Goal: Use online tool/utility: Utilize a website feature to perform a specific function

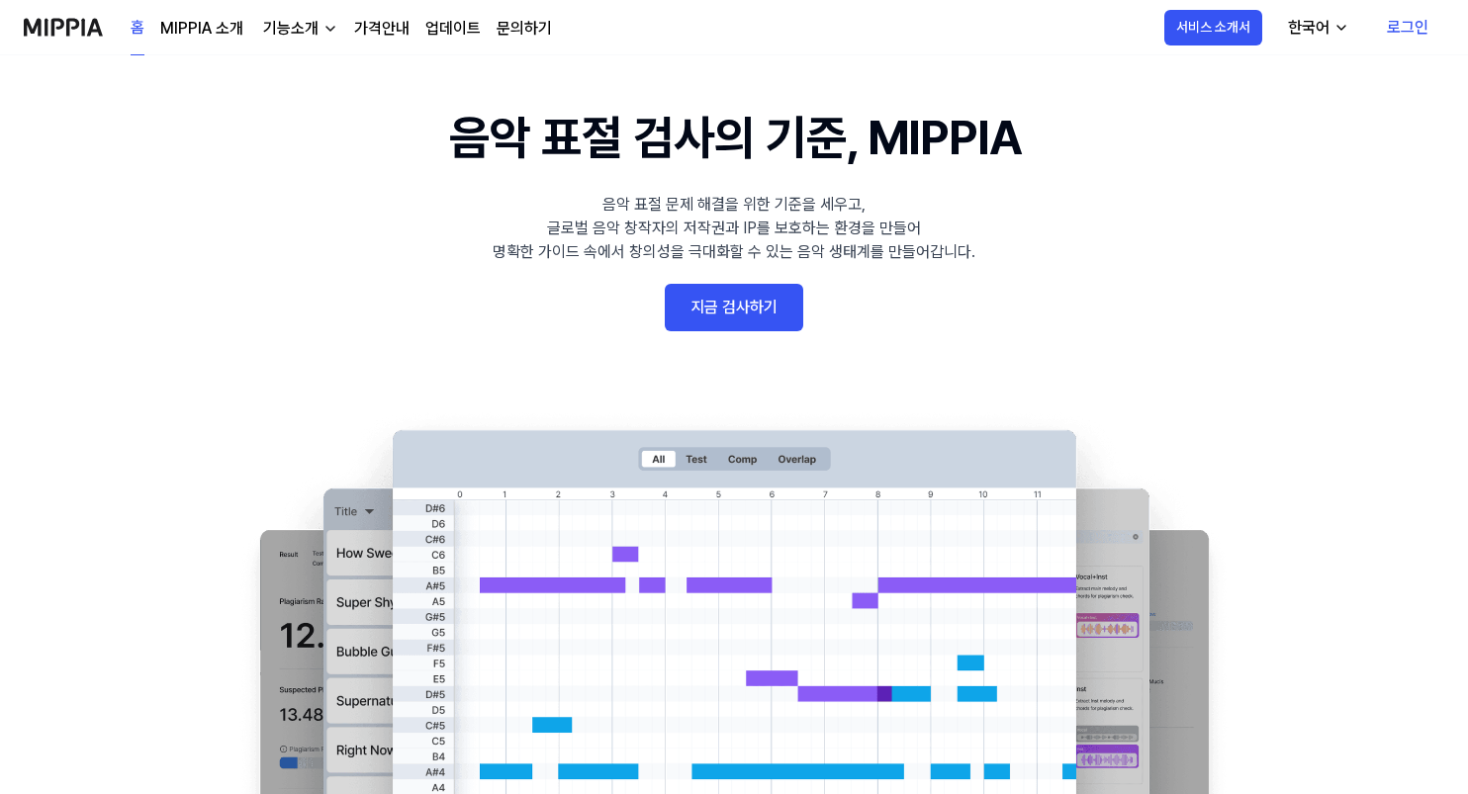
click at [752, 309] on link "지금 검사하기" at bounding box center [734, 307] width 139 height 47
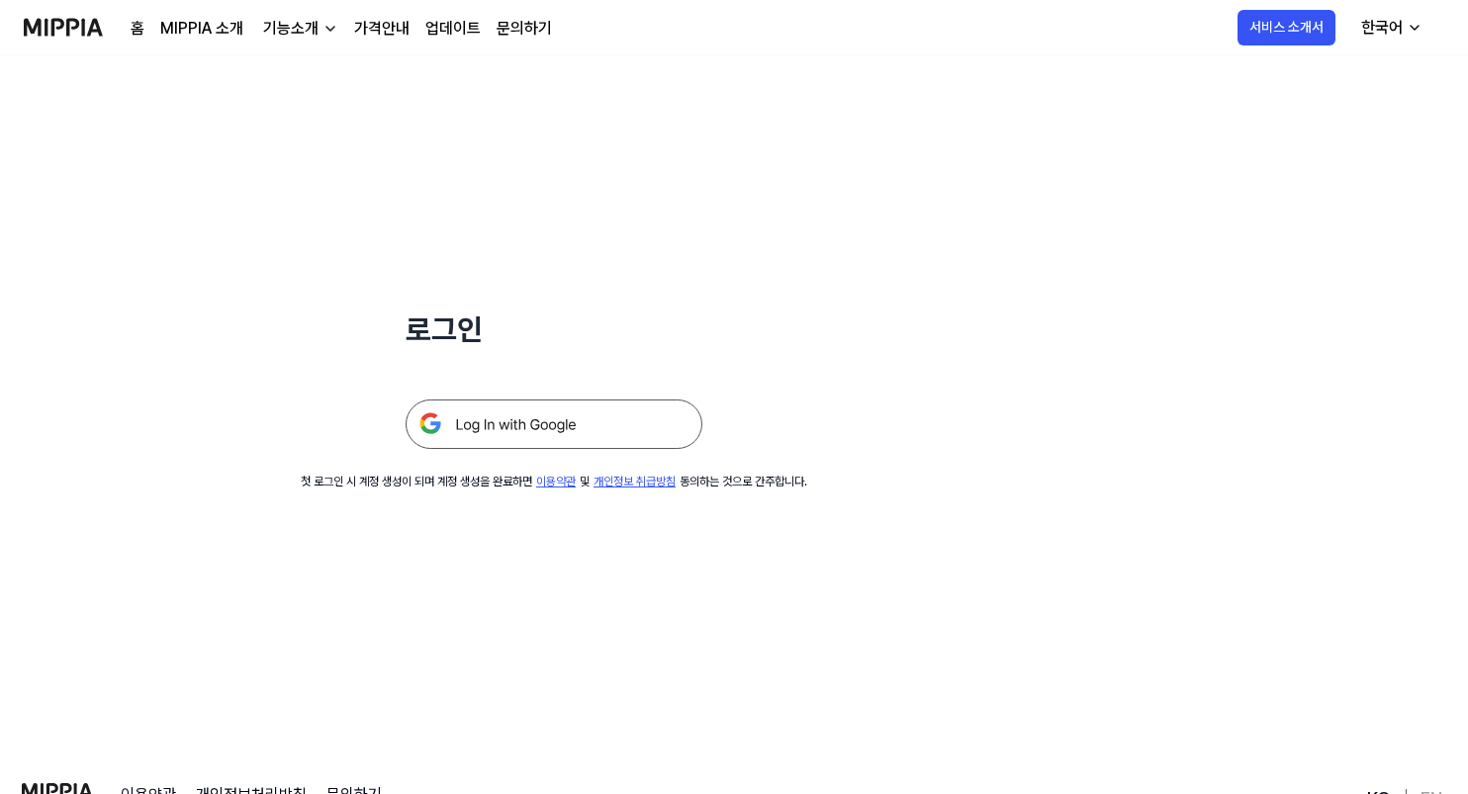
click at [550, 416] on img at bounding box center [554, 424] width 297 height 49
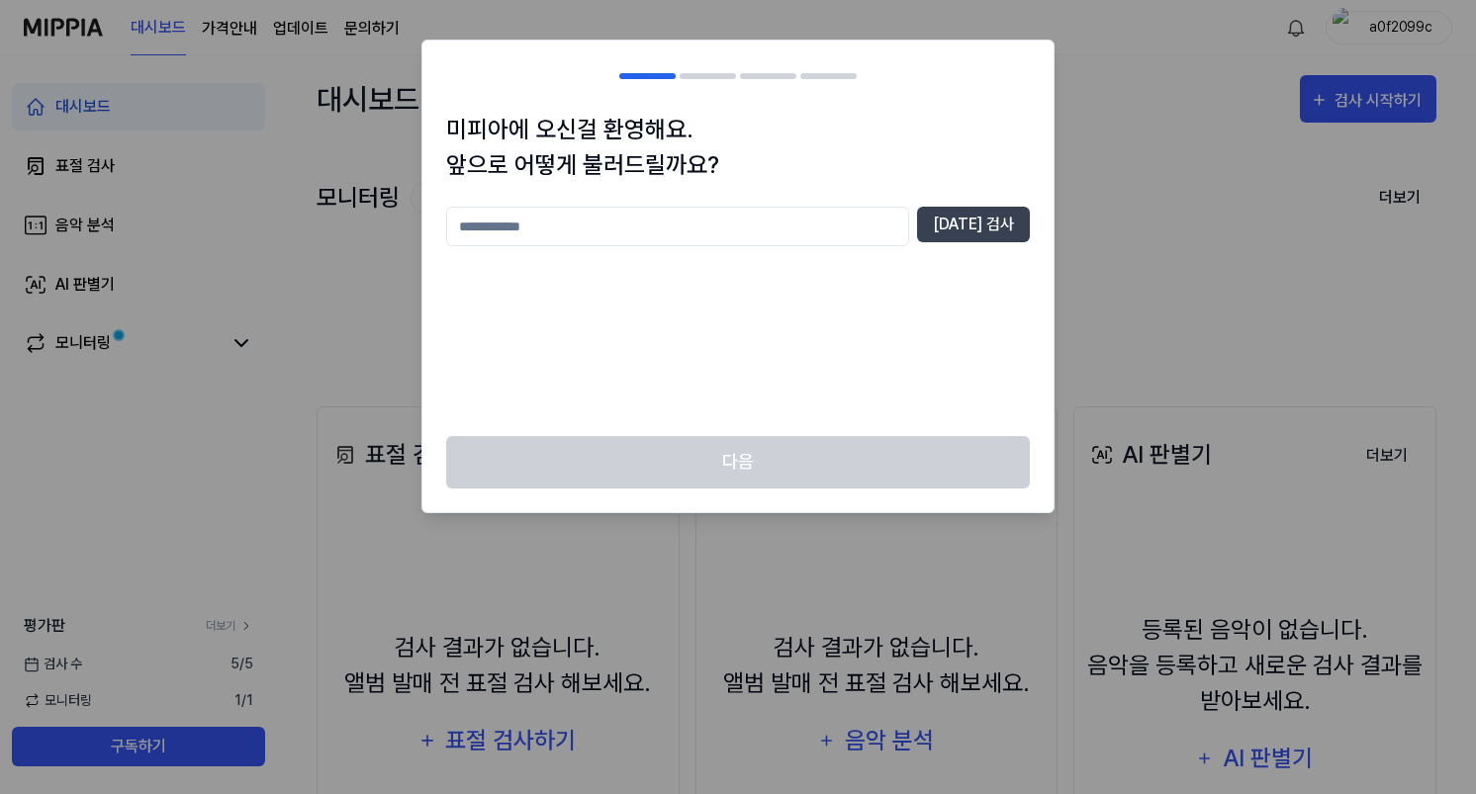
click at [634, 218] on input "text" at bounding box center [677, 227] width 463 height 40
type input "***"
click at [1000, 226] on button "[DATE] 검사" at bounding box center [973, 225] width 113 height 36
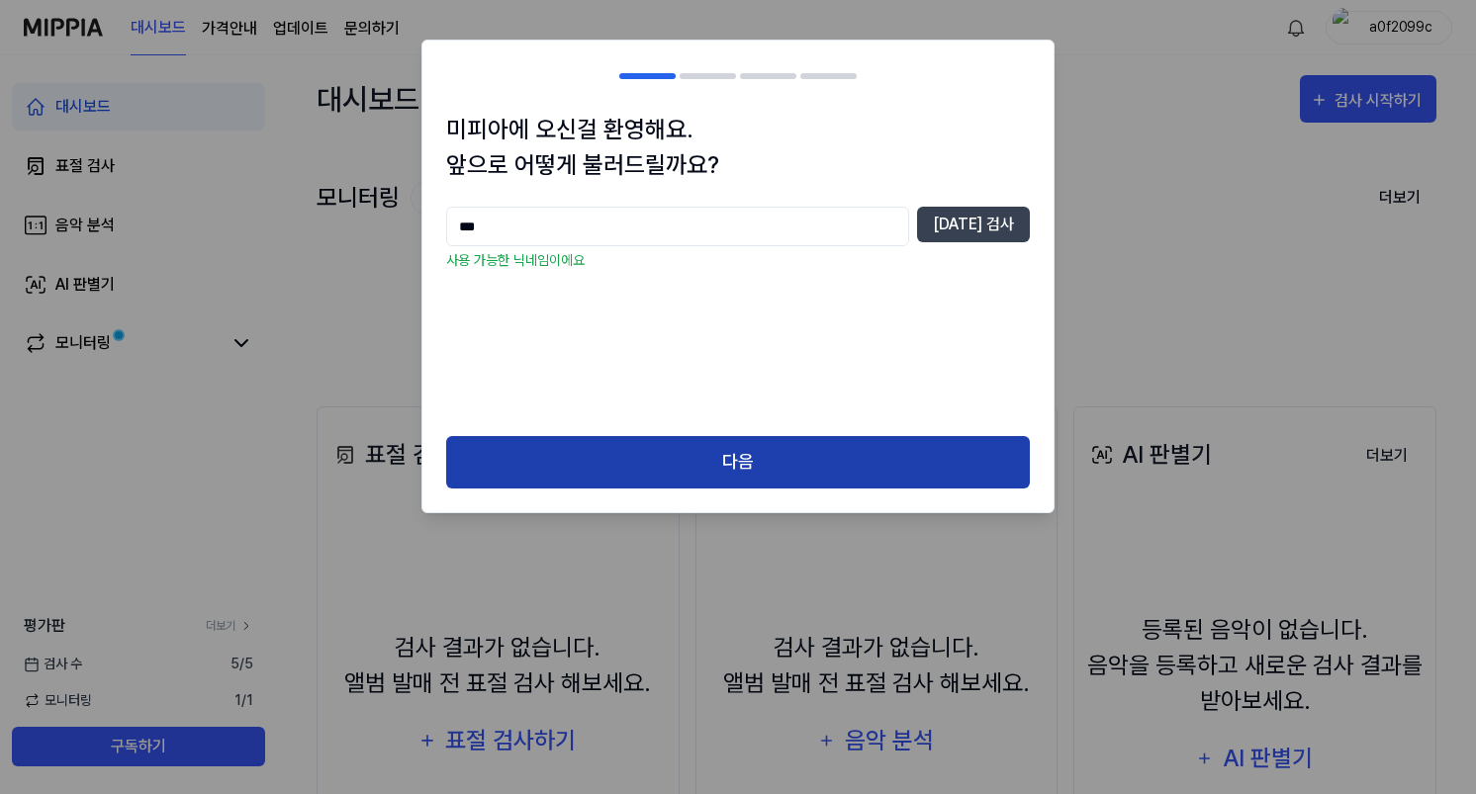
click at [782, 464] on button "다음" at bounding box center [738, 462] width 584 height 52
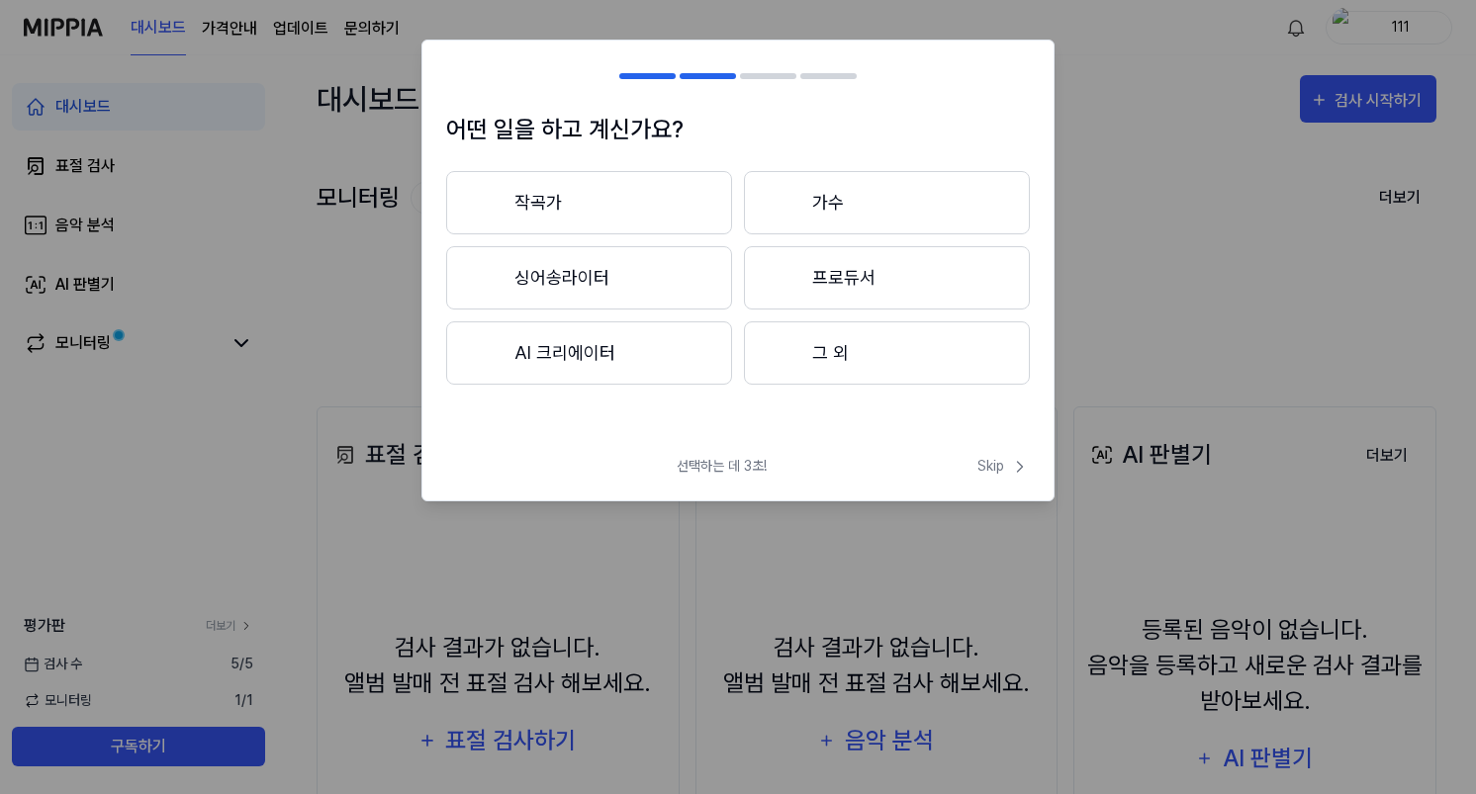
click at [804, 346] on button "그 외" at bounding box center [887, 353] width 286 height 63
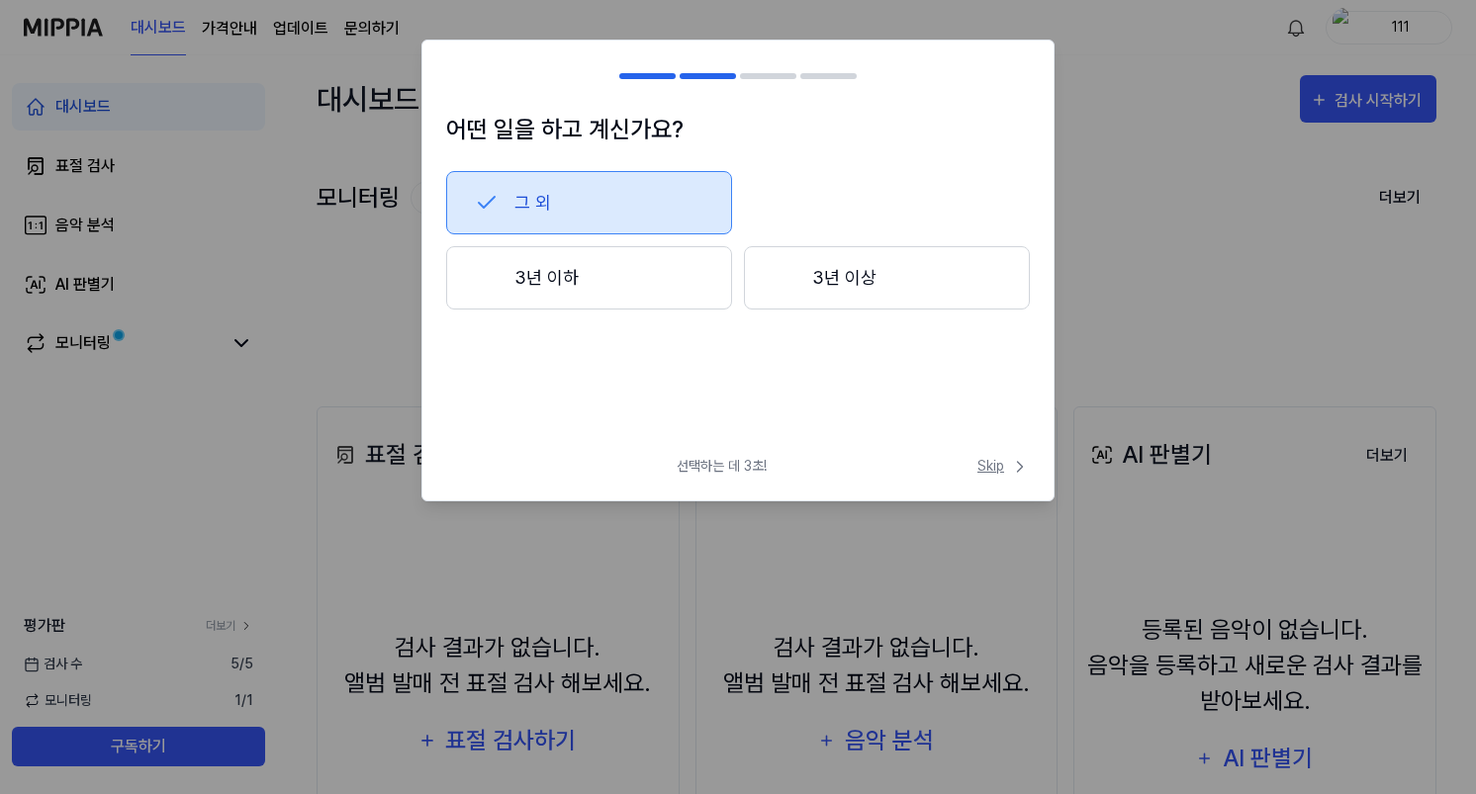
click at [1012, 468] on icon at bounding box center [1020, 467] width 20 height 20
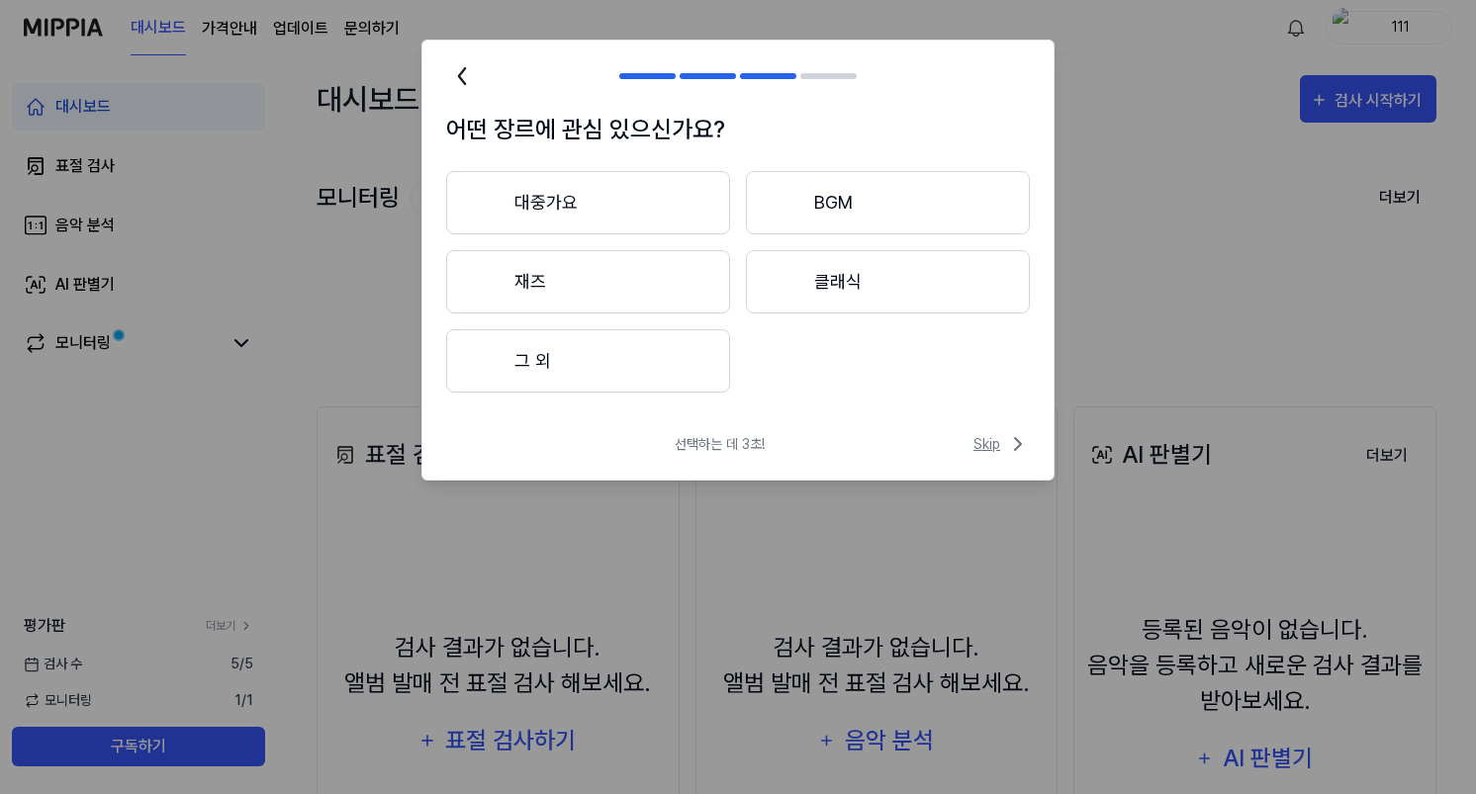
click at [985, 448] on span "Skip" at bounding box center [1001, 444] width 56 height 24
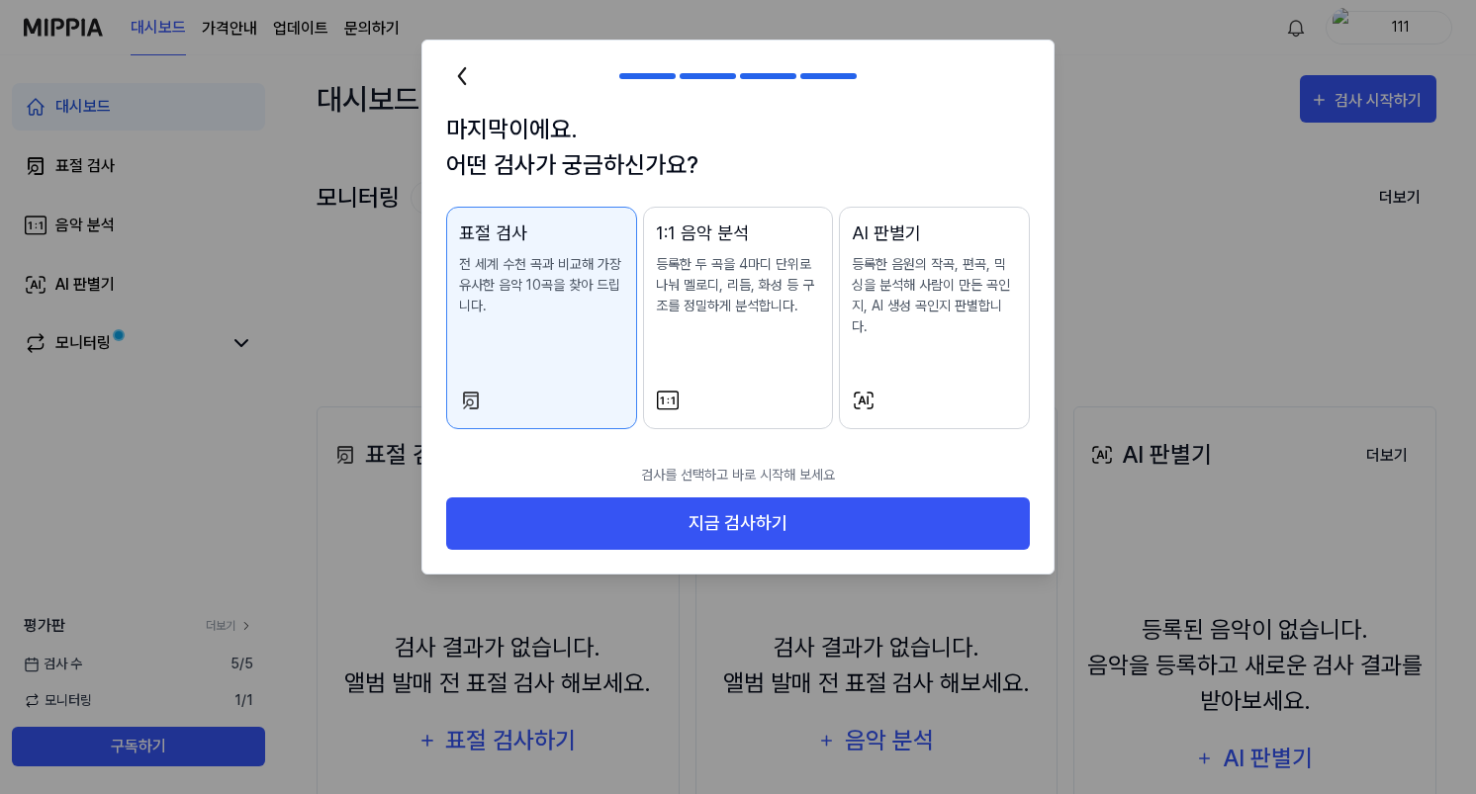
click at [949, 343] on div "AI 판별기 등록한 음원의 작곡, 편곡, 믹싱을 분석해 사람이 만든 곡인지, AI 생성 곡인지 판별합니다." at bounding box center [934, 298] width 165 height 157
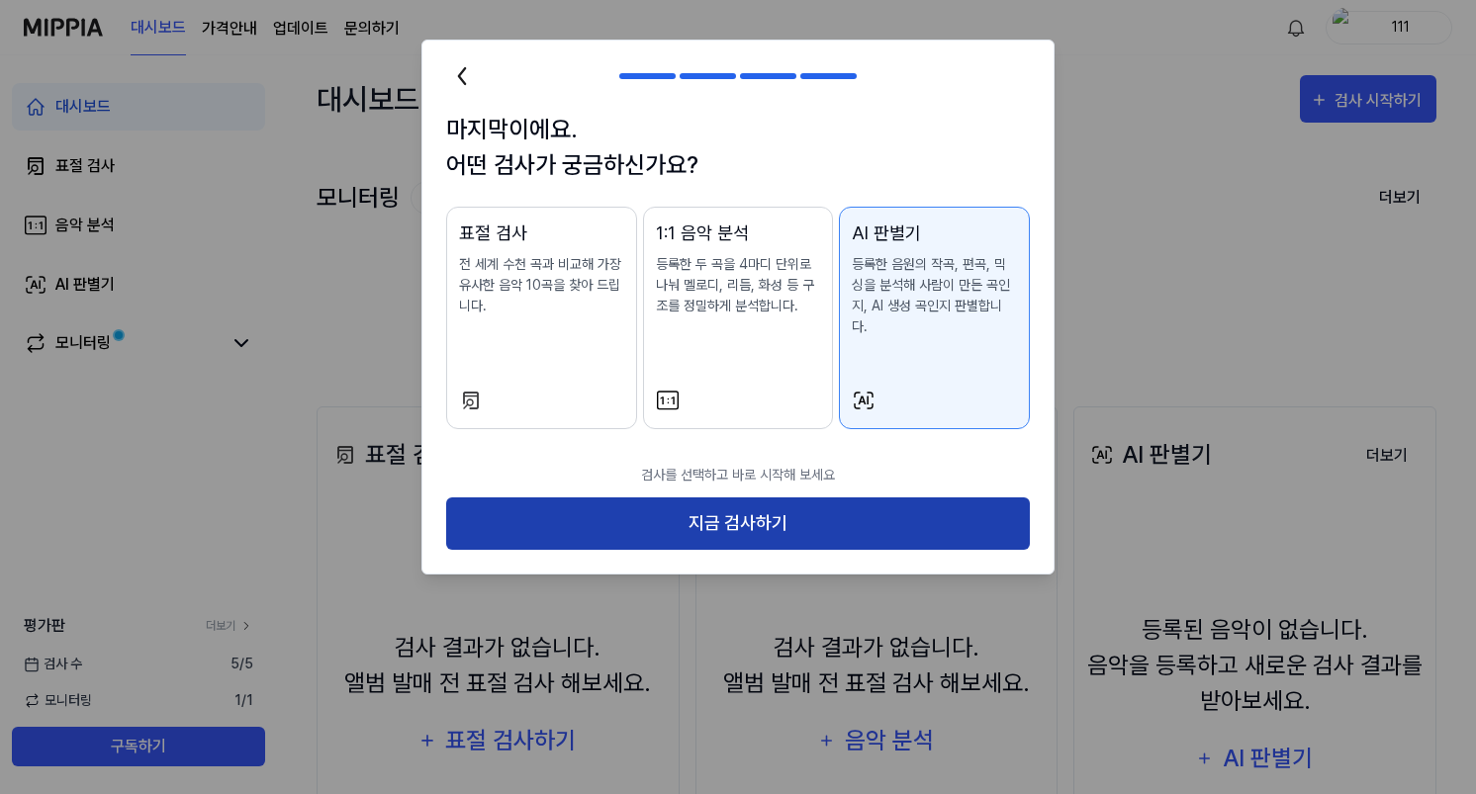
click at [839, 498] on button "지금 검사하기" at bounding box center [738, 524] width 584 height 52
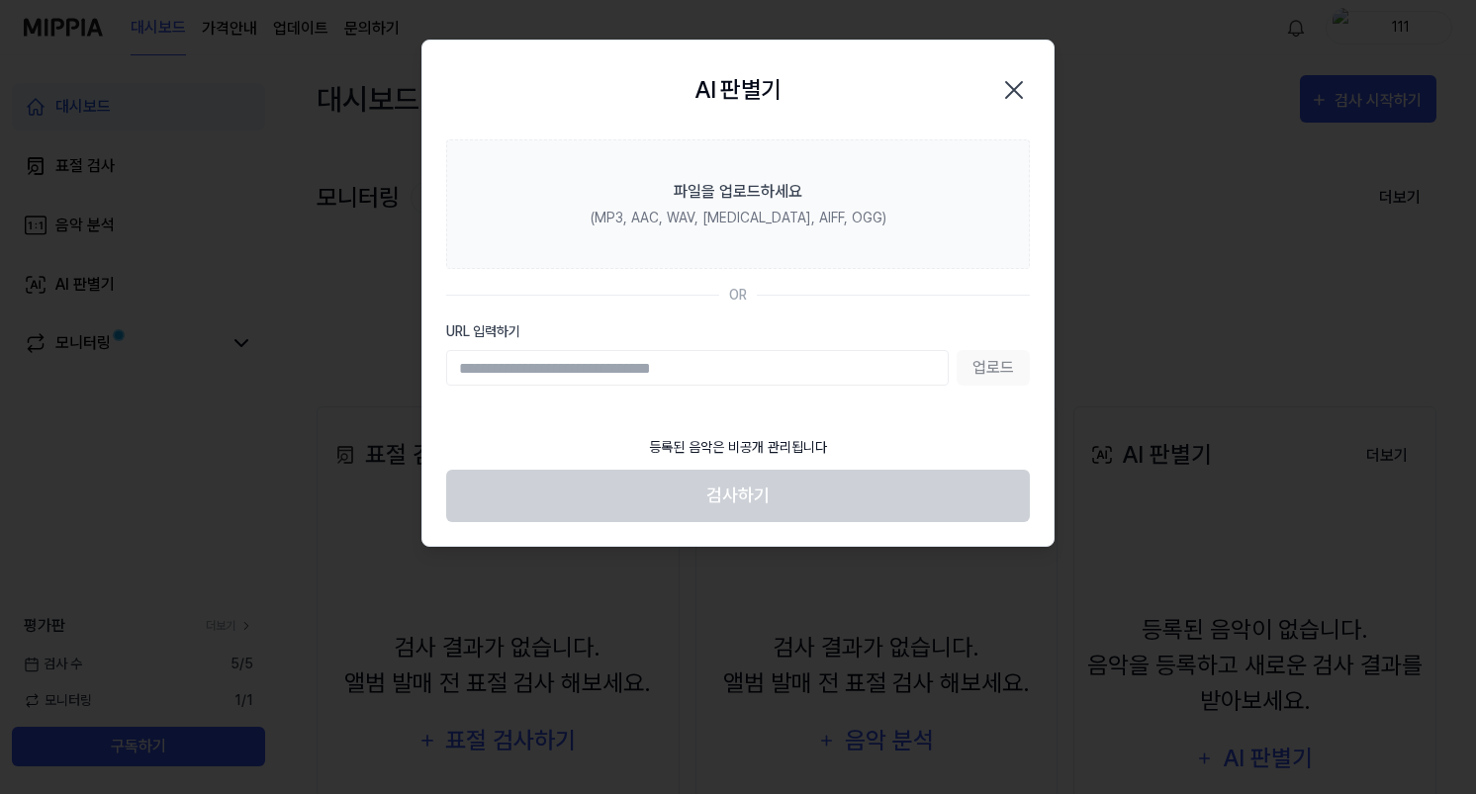
click at [974, 365] on div "업로드" at bounding box center [738, 368] width 584 height 36
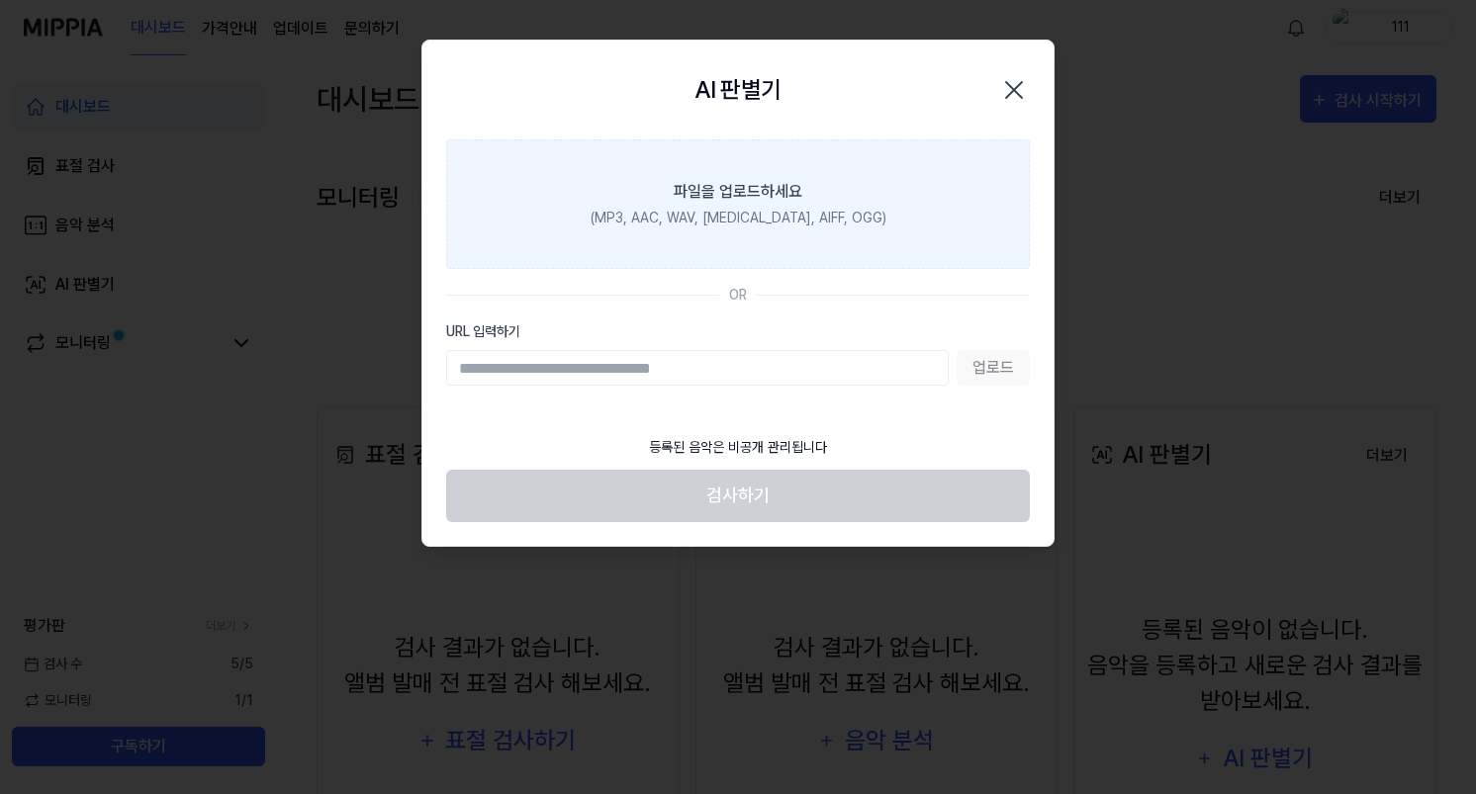
click at [705, 199] on div "파일을 업로드하세요" at bounding box center [738, 192] width 129 height 24
click at [0, 0] on input "파일을 업로드하세요 (MP3, AAC, WAV, [MEDICAL_DATA], AIFF, OGG)" at bounding box center [0, 0] width 0 height 0
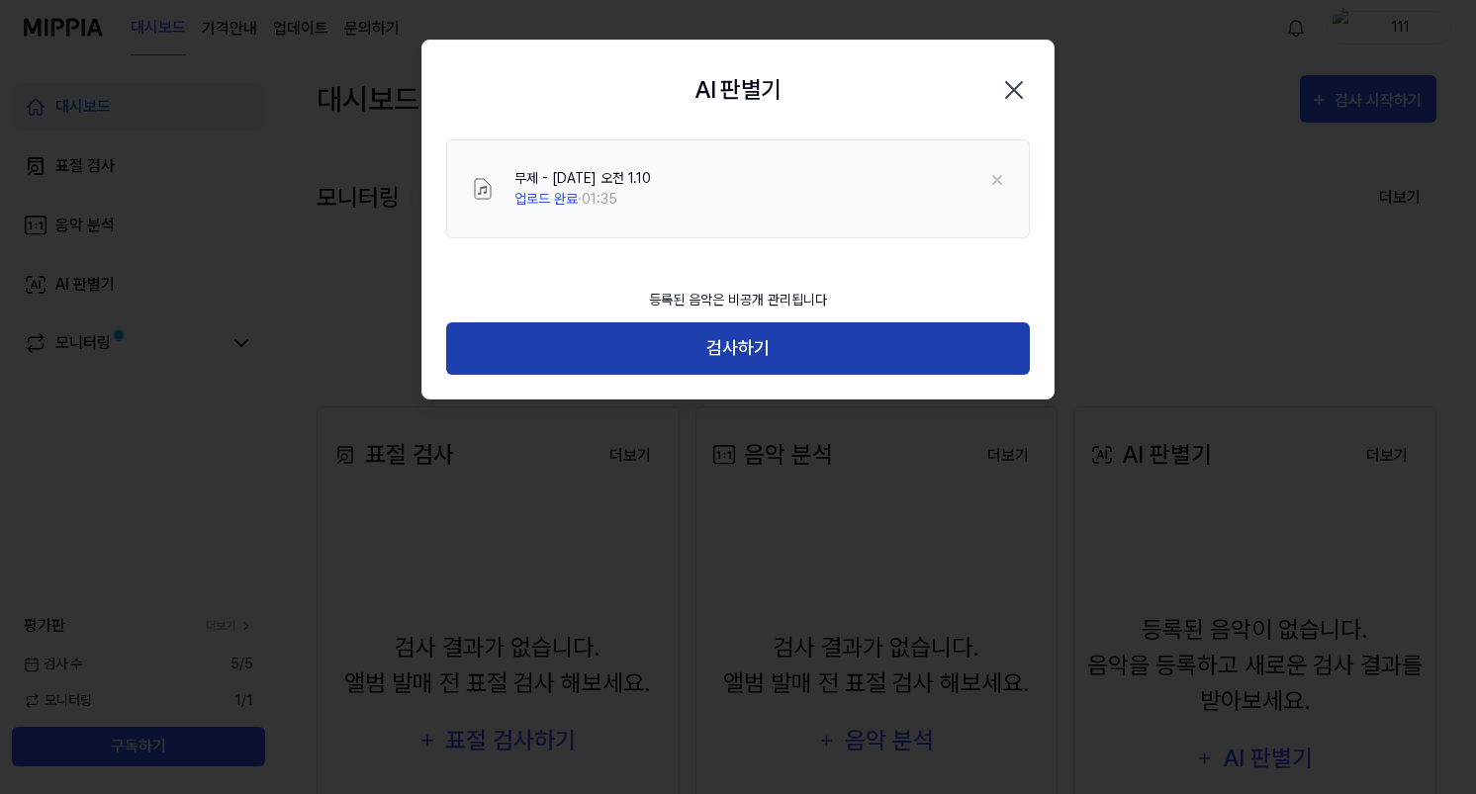
click at [764, 345] on button "검사하기" at bounding box center [738, 349] width 584 height 52
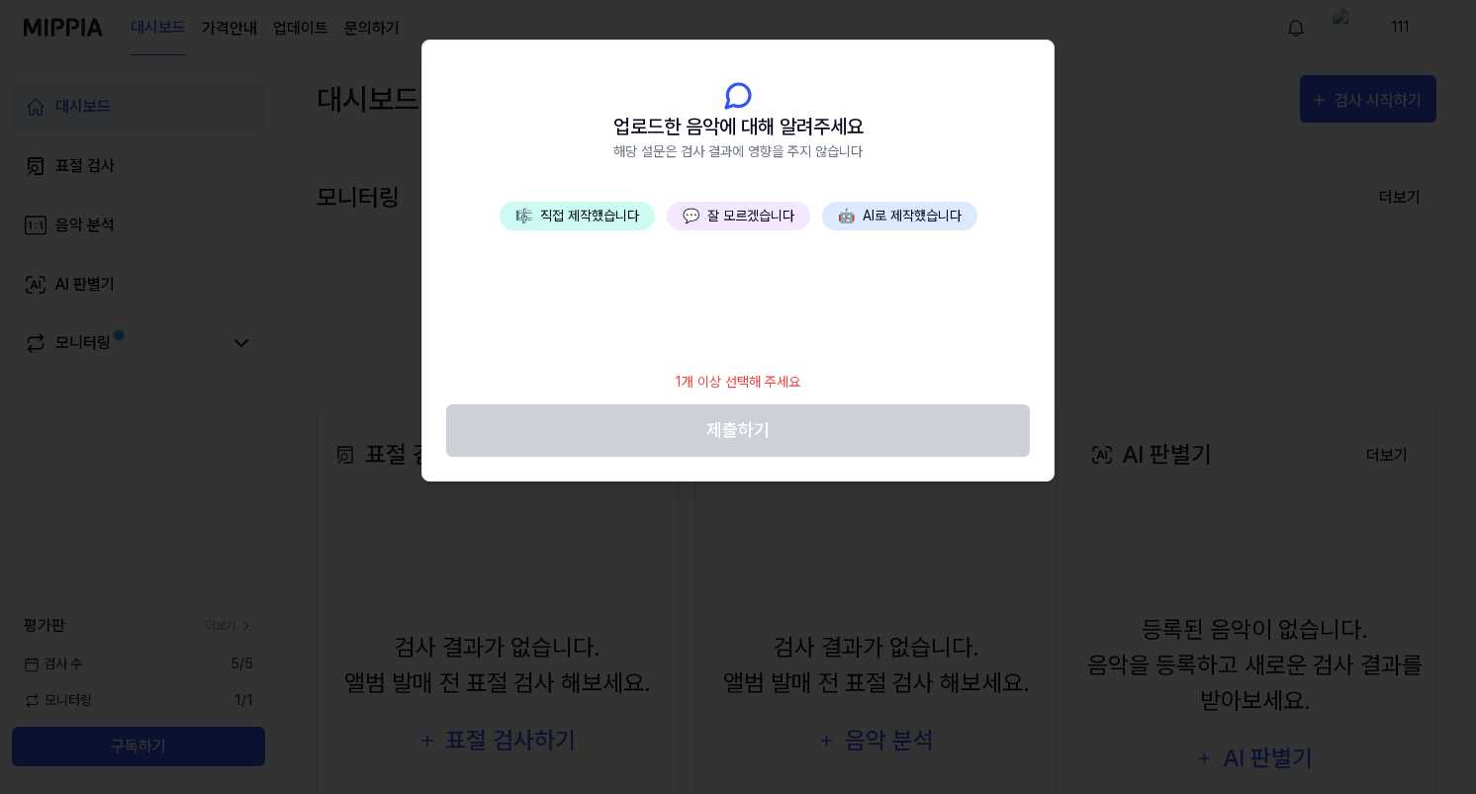
click at [611, 218] on button "🎼 직접 제작했습니다" at bounding box center [577, 216] width 155 height 29
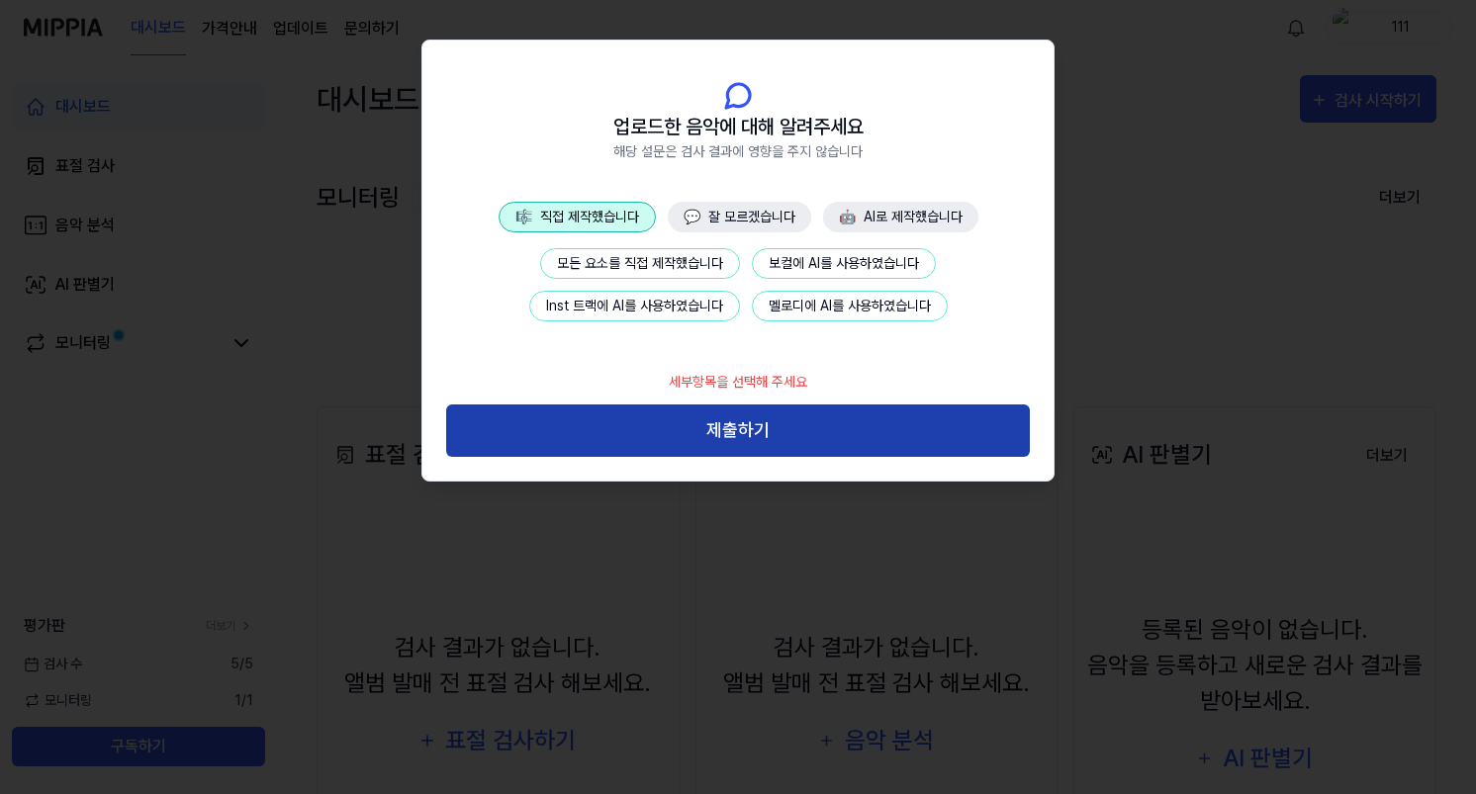
click at [822, 430] on button "제출하기" at bounding box center [738, 431] width 584 height 52
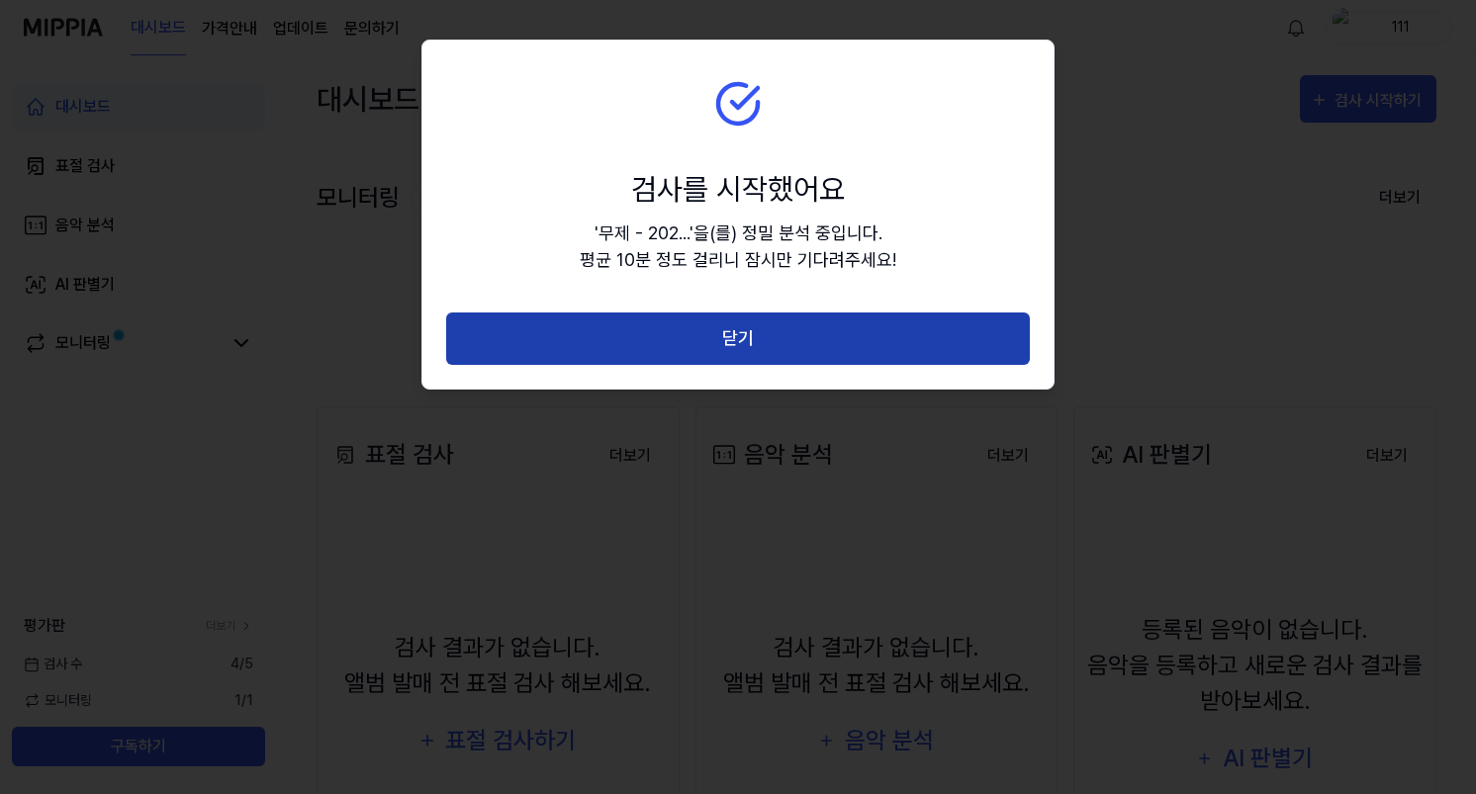
click at [764, 342] on button "닫기" at bounding box center [738, 339] width 584 height 52
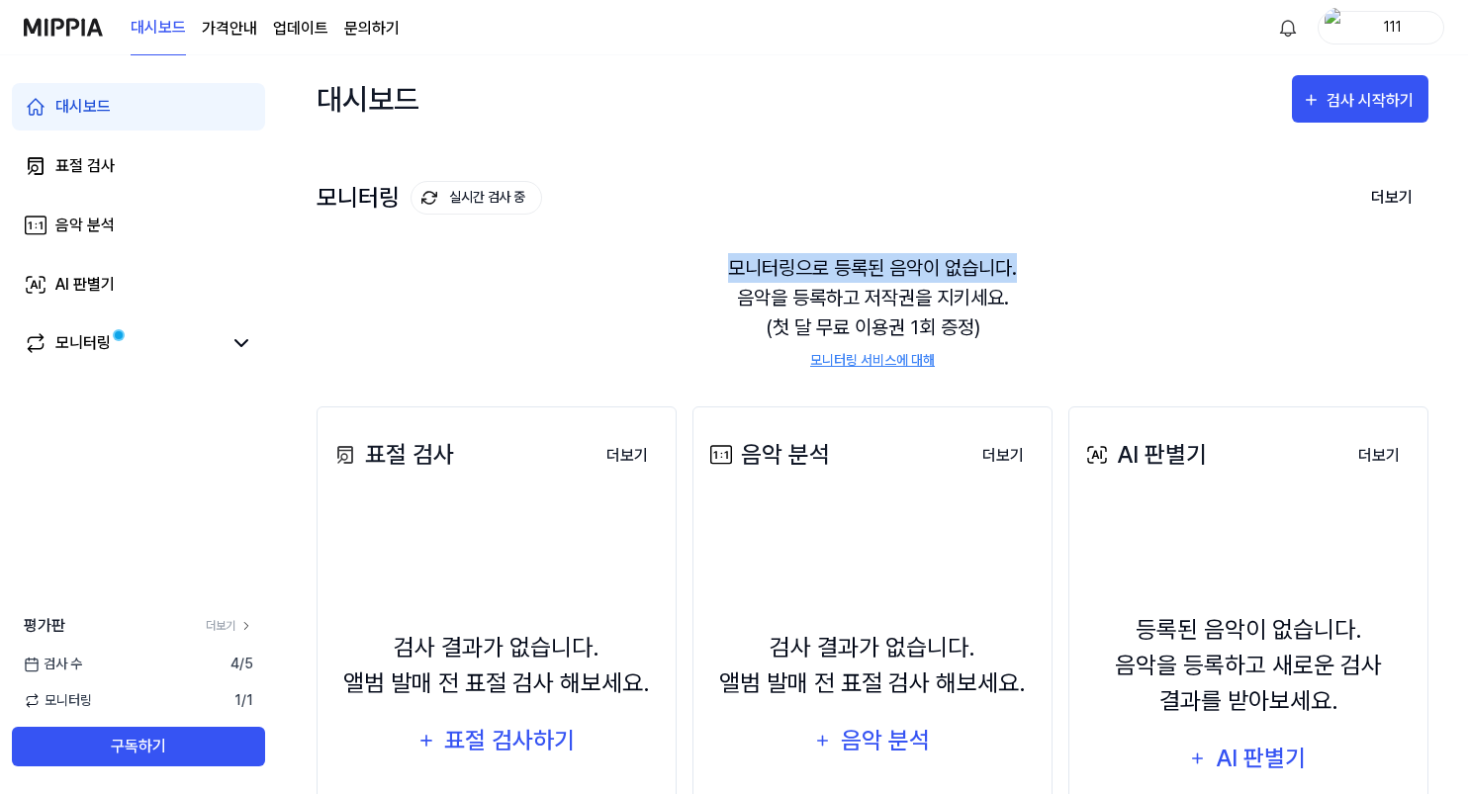
drag, startPoint x: 729, startPoint y: 259, endPoint x: 1058, endPoint y: 277, distance: 328.9
click at [1058, 277] on div "모니터링으로 등록된 음악이 없습니다. 음악을 등록하고 저작권을 지키세요. (첫 달 무료 이용권 1회 증정) 모니터링 서비스에 대해" at bounding box center [873, 312] width 1112 height 165
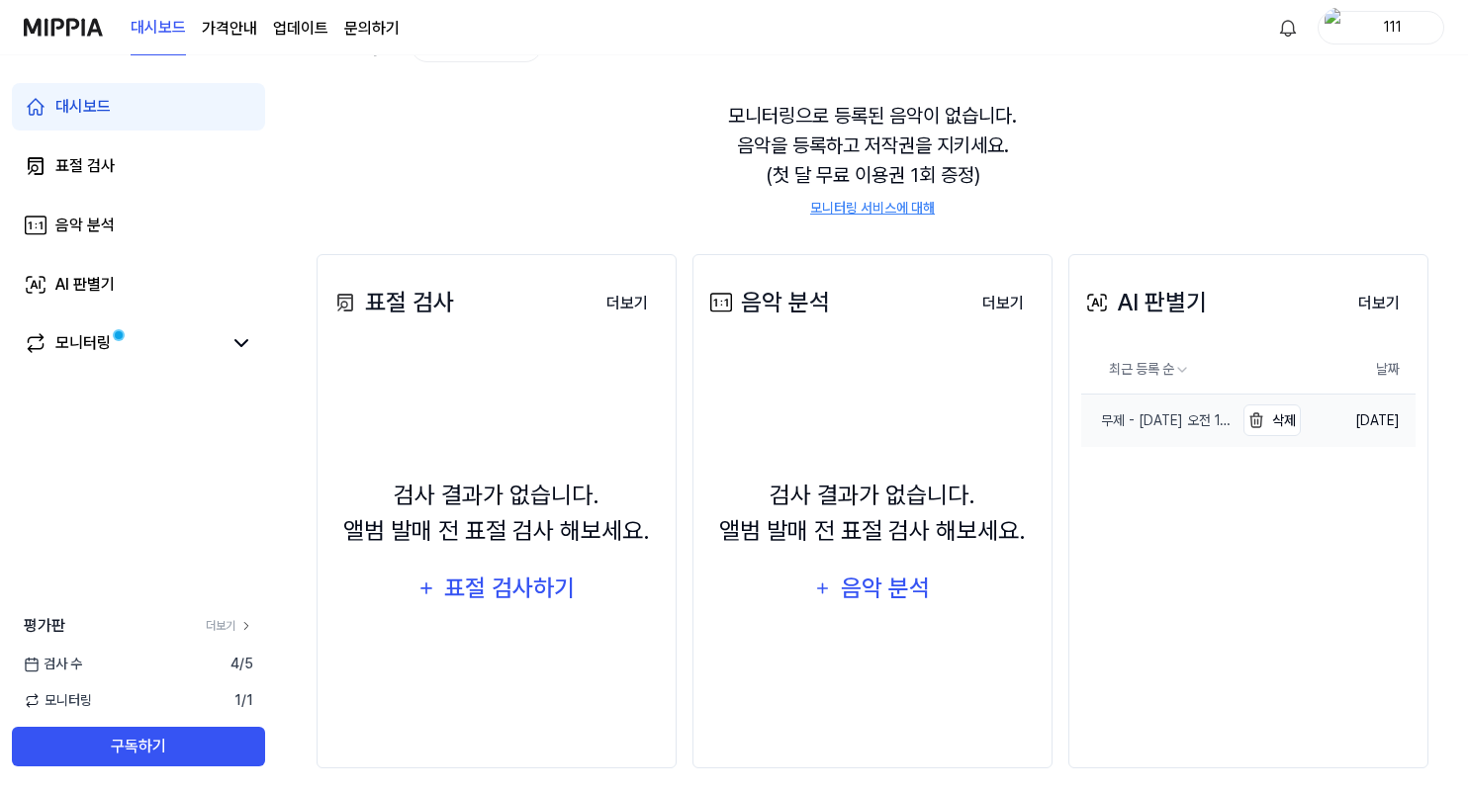
scroll to position [166, 0]
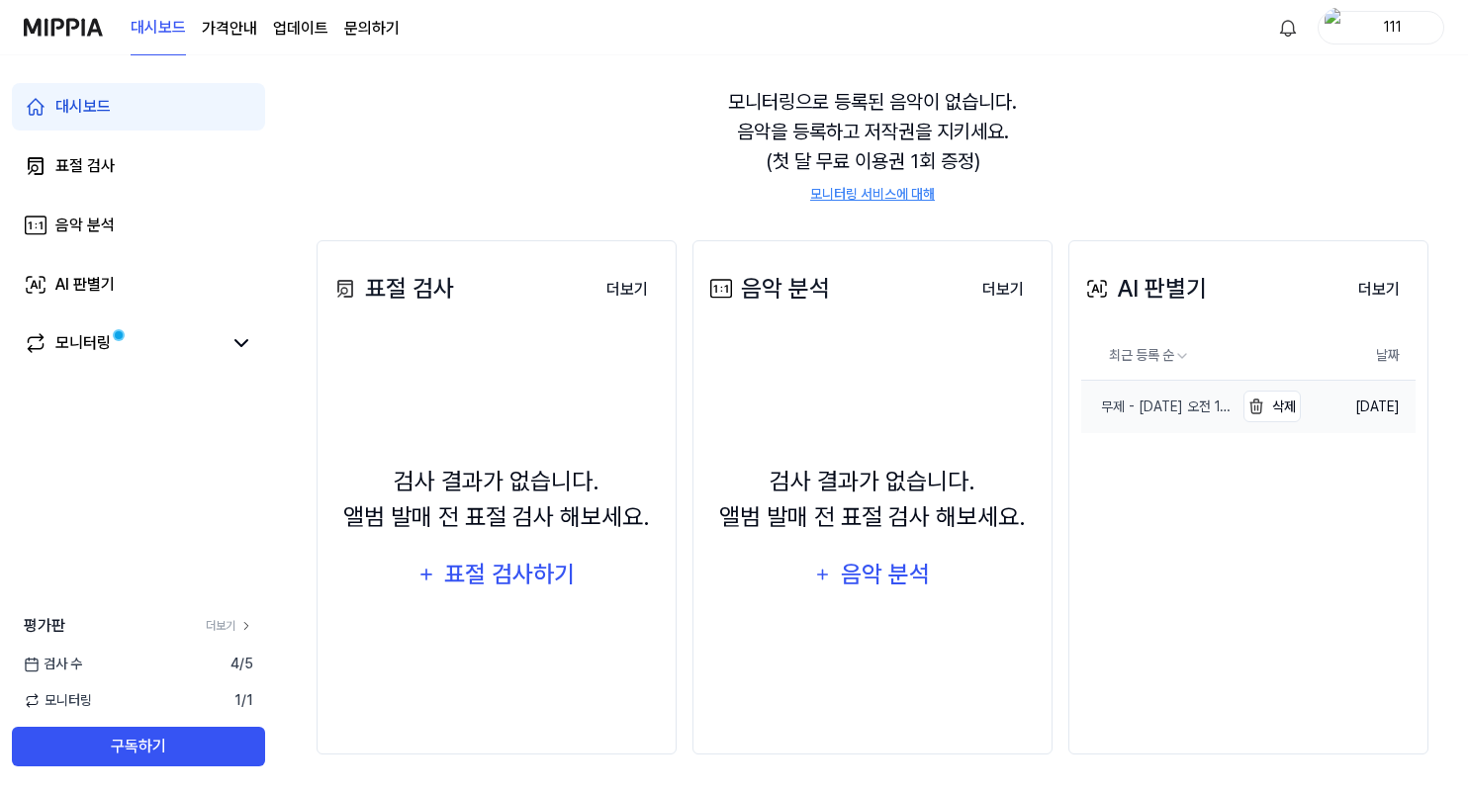
click at [1152, 404] on div "무제 - [DATE] 오전 1.10" at bounding box center [1157, 407] width 152 height 21
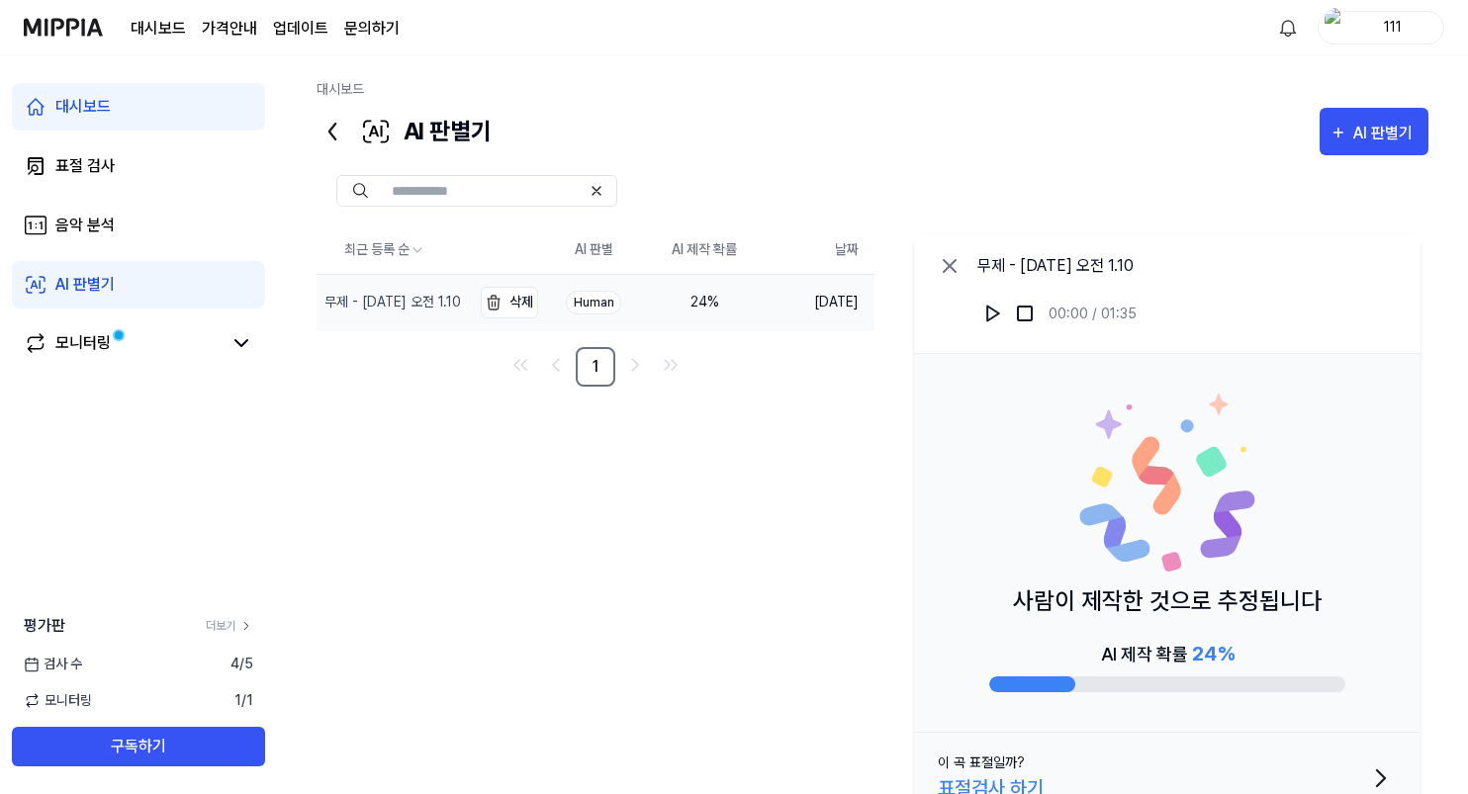
click at [409, 309] on div "무제 - [DATE] 오전 1.10" at bounding box center [392, 302] width 137 height 21
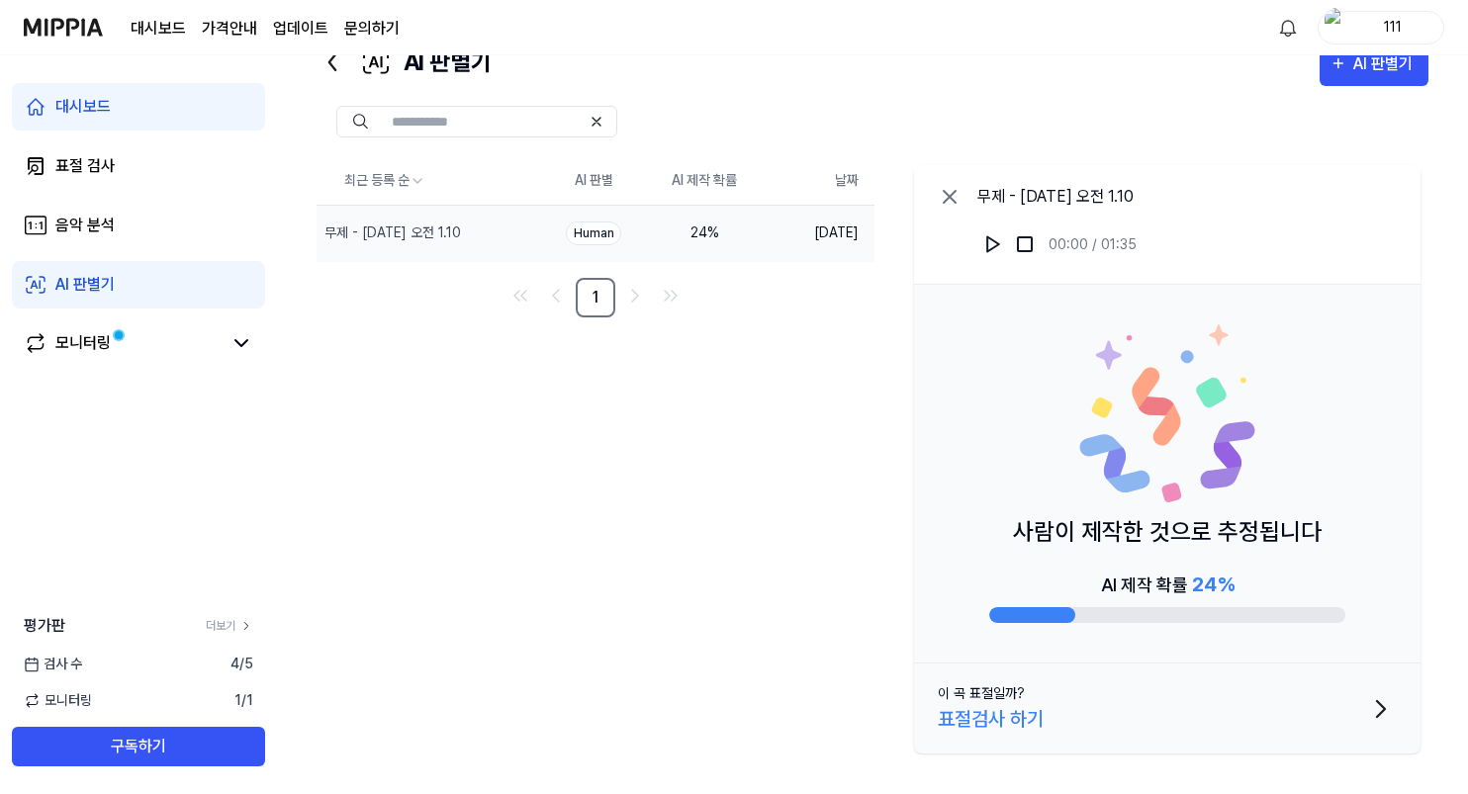
scroll to position [76, 0]
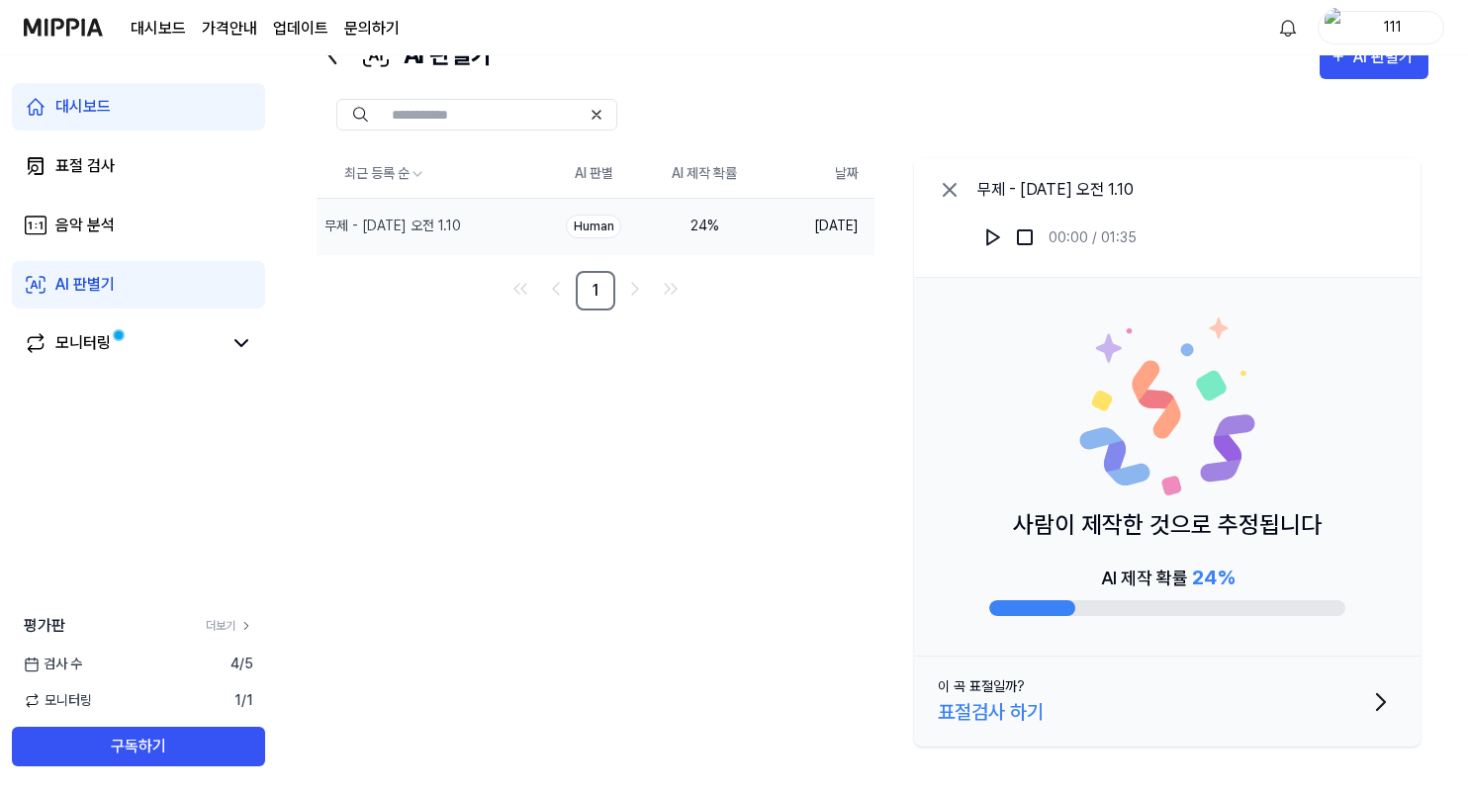
click at [462, 579] on div "최근 등록 순 AI 판별 AI 제작 확률 날짜 무제 - [DATE] 오전 1.10 삭제 Human 24 % [DATE] 1 무제 …" at bounding box center [873, 452] width 1112 height 604
click at [155, 354] on link "모니터링" at bounding box center [123, 343] width 198 height 24
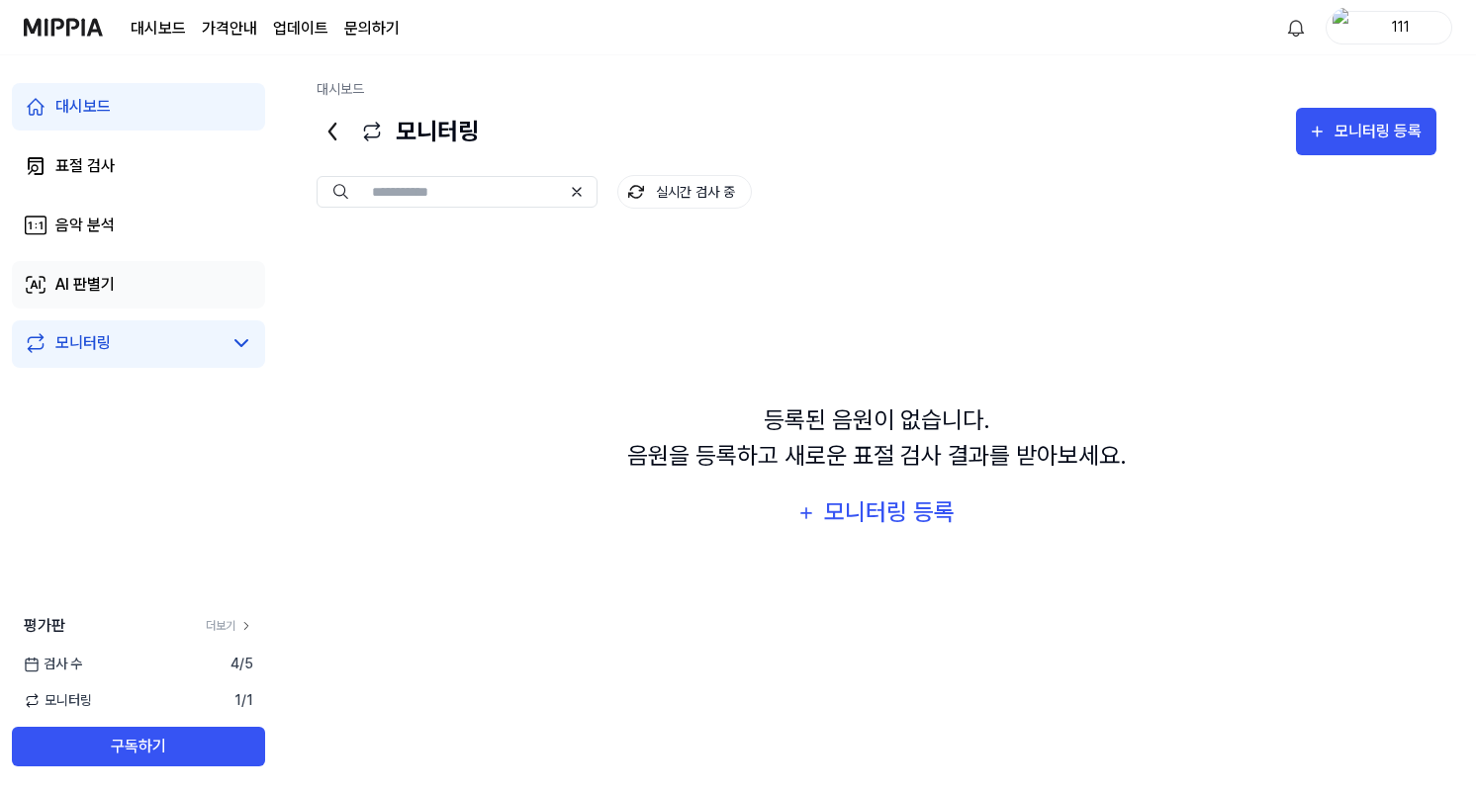
click at [150, 289] on link "AI 판별기" at bounding box center [138, 284] width 253 height 47
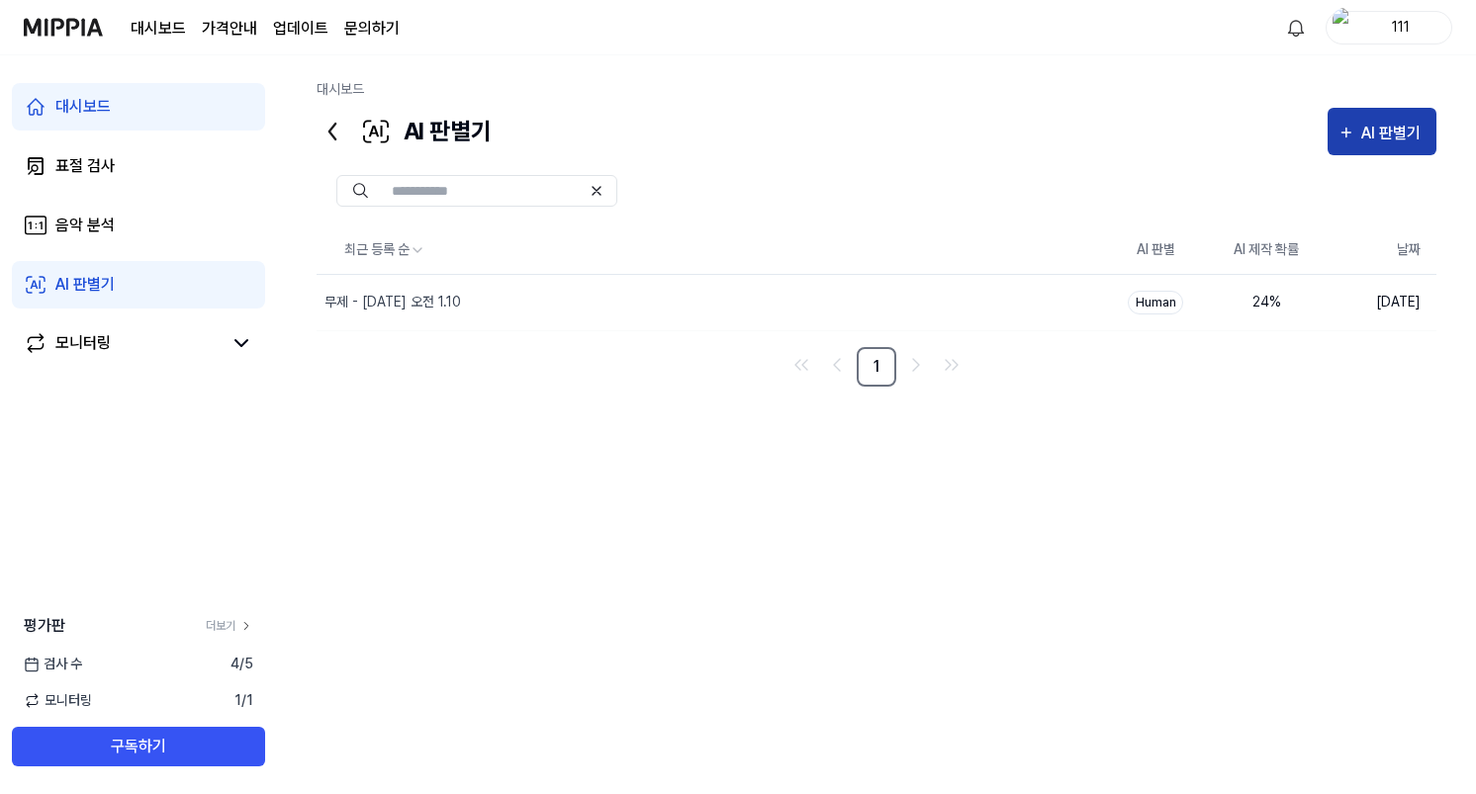
click at [1410, 137] on div "AI 판별기" at bounding box center [1393, 134] width 65 height 26
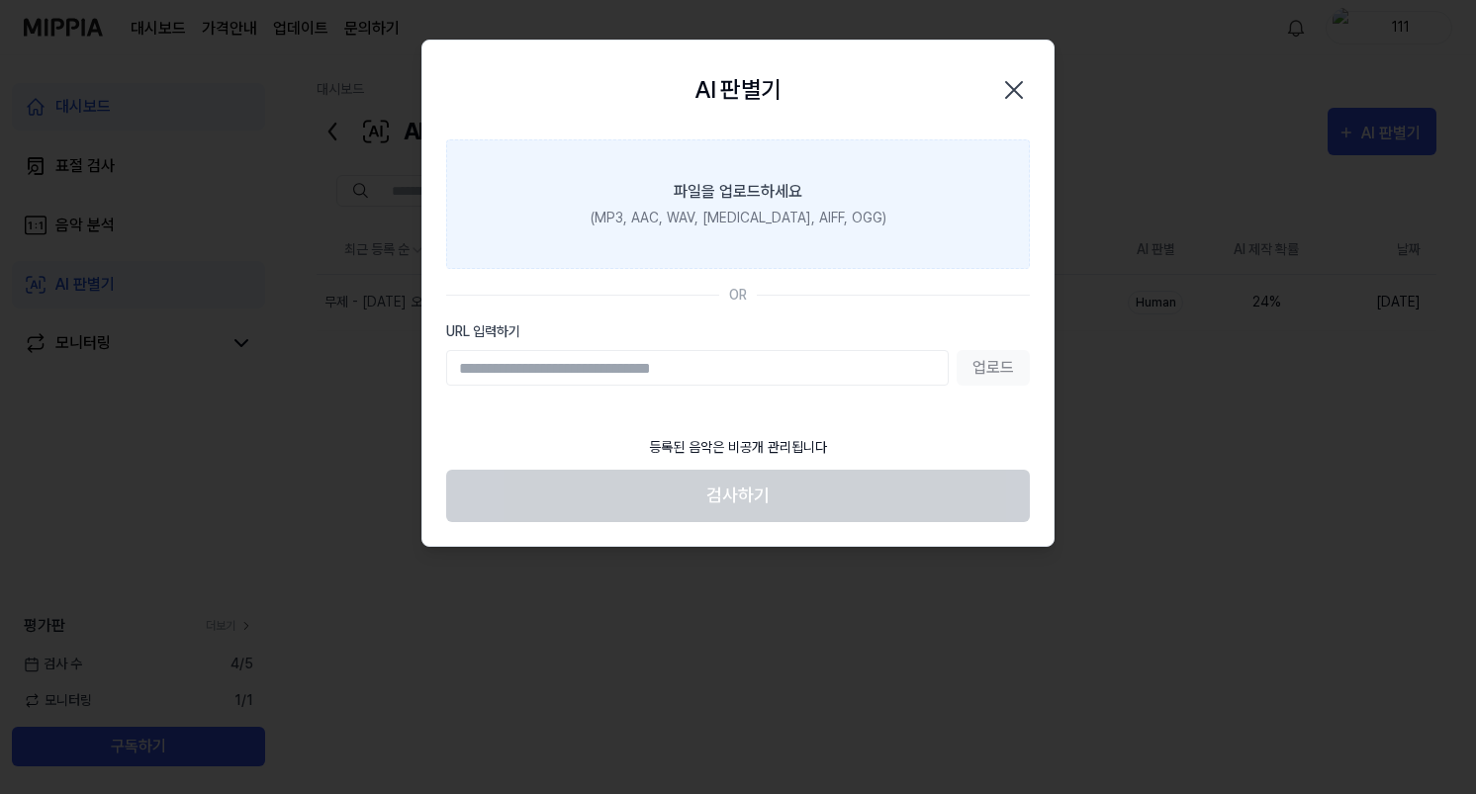
click at [741, 211] on div "(MP3, AAC, WAV, [MEDICAL_DATA], AIFF, OGG)" at bounding box center [739, 218] width 296 height 21
click at [0, 0] on input "파일을 업로드하세요 (MP3, AAC, WAV, [MEDICAL_DATA], AIFF, OGG)" at bounding box center [0, 0] width 0 height 0
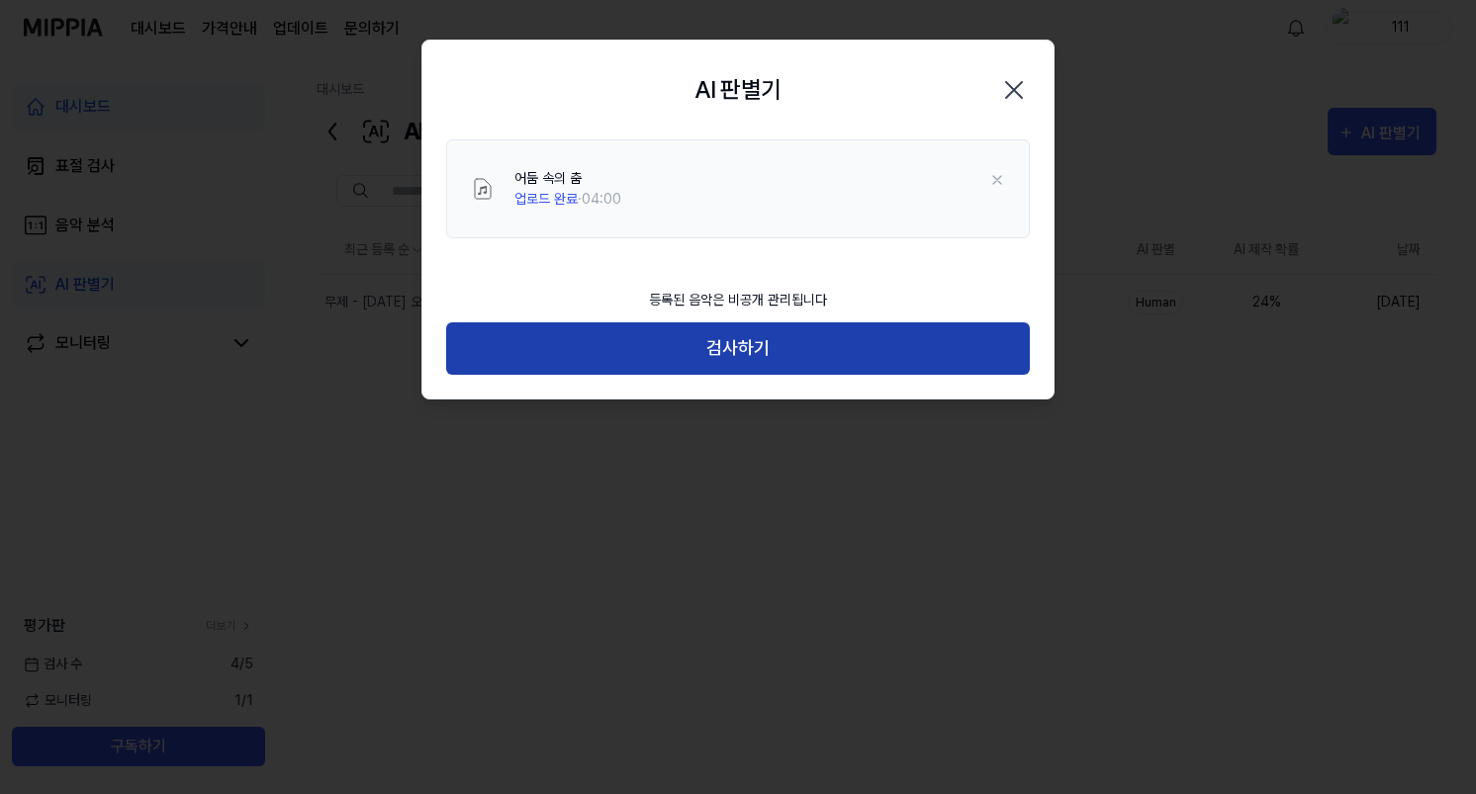
click at [719, 347] on button "검사하기" at bounding box center [738, 349] width 584 height 52
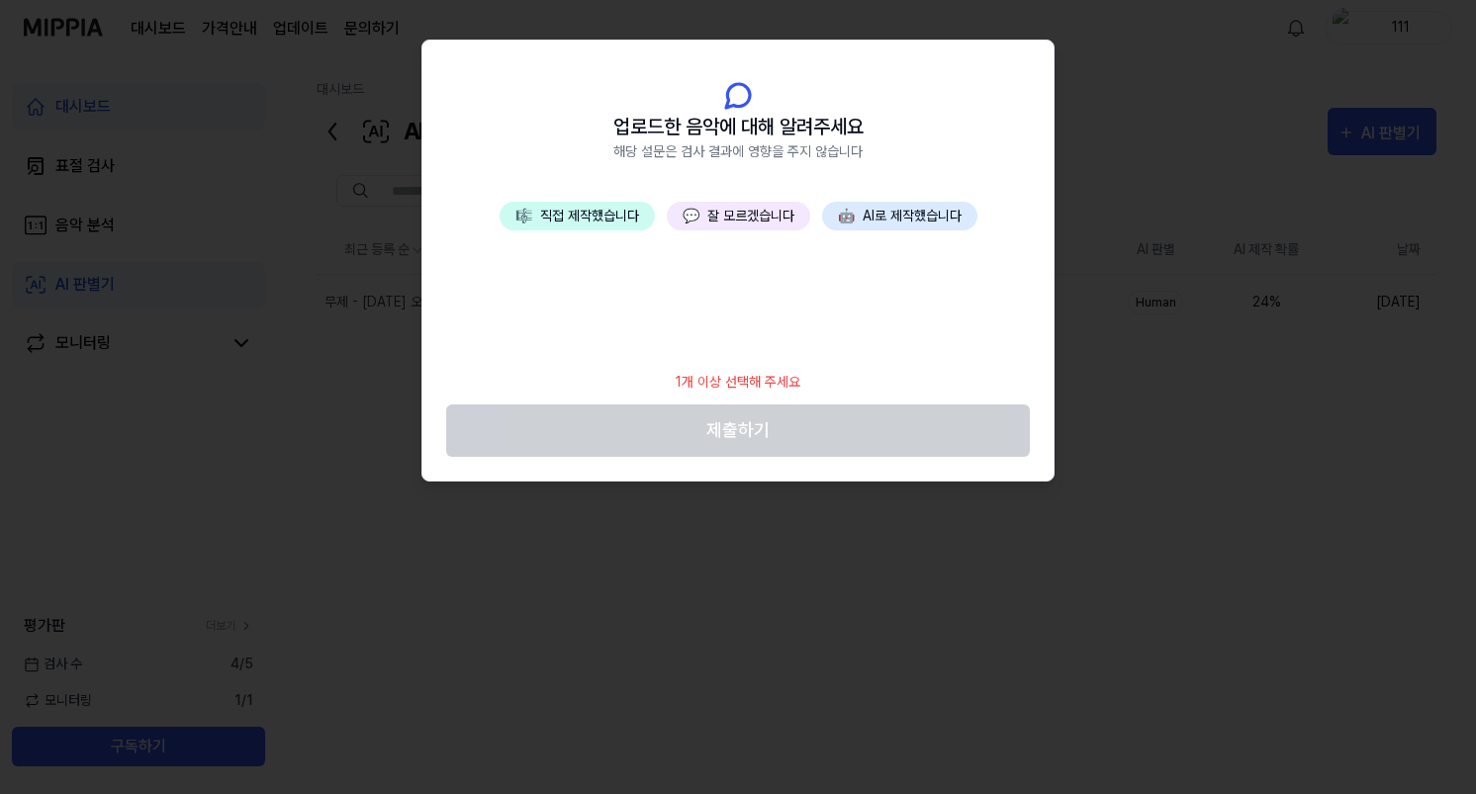
click at [719, 227] on button "💬 잘 모르겠습니다" at bounding box center [738, 216] width 143 height 29
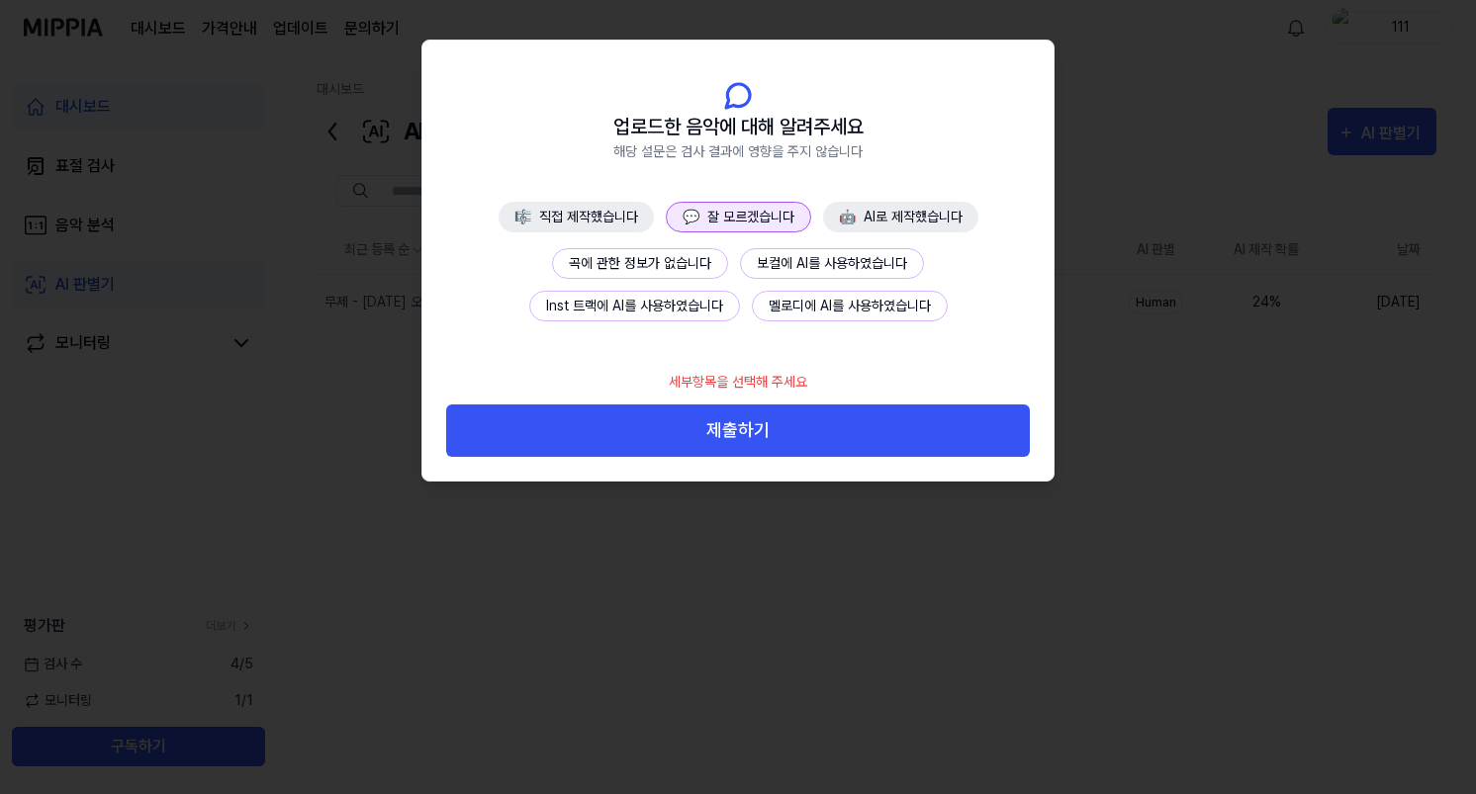
click at [579, 192] on header "업로드한 음악에 대해 알려주세요 해당 설문은 검사 결과에 영향을 주지 않습니다" at bounding box center [737, 121] width 631 height 161
click at [580, 210] on button "🎼 직접 제작했습니다" at bounding box center [576, 217] width 155 height 31
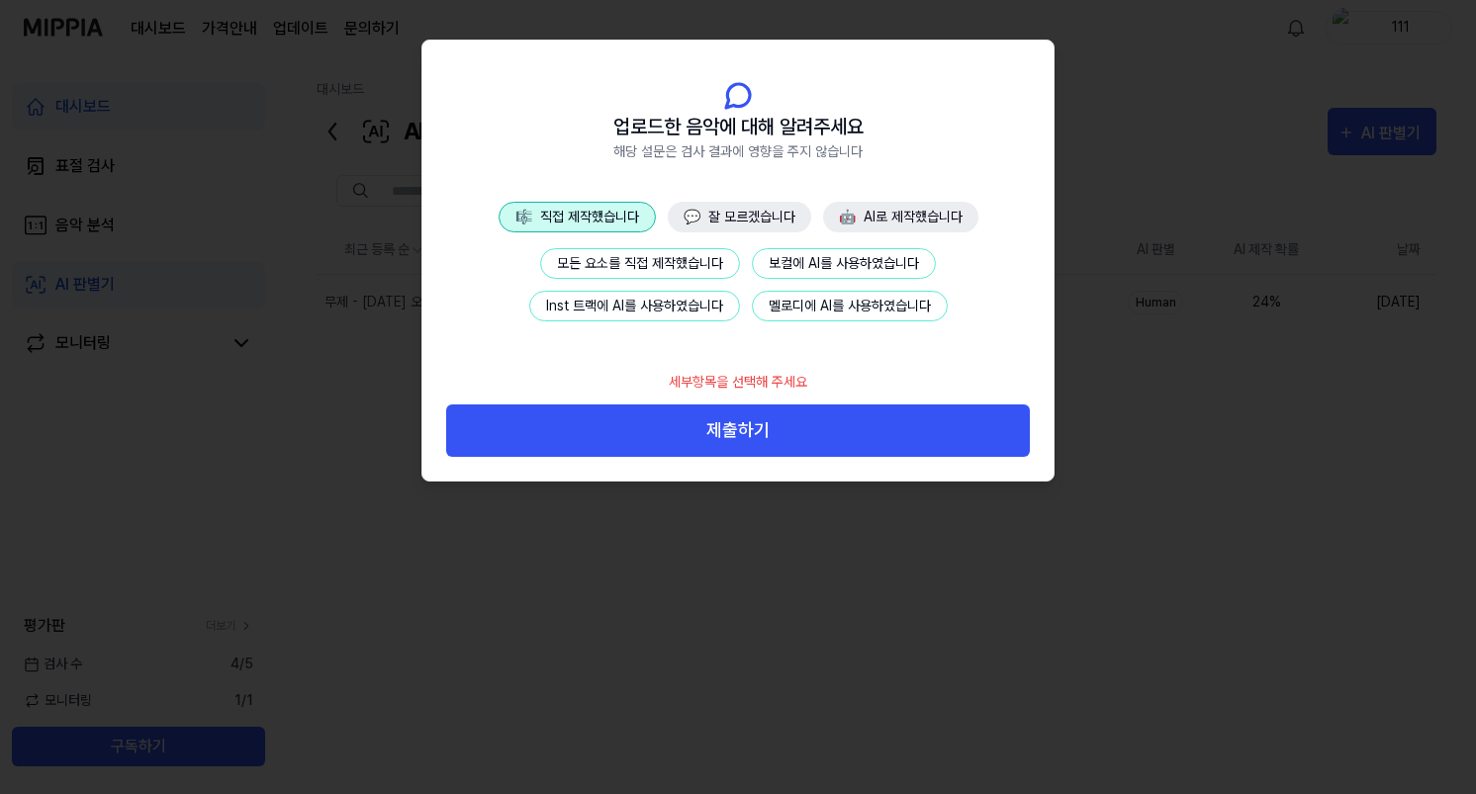
click at [624, 272] on button "모든 요소를 직접 제작했습니다" at bounding box center [640, 263] width 200 height 31
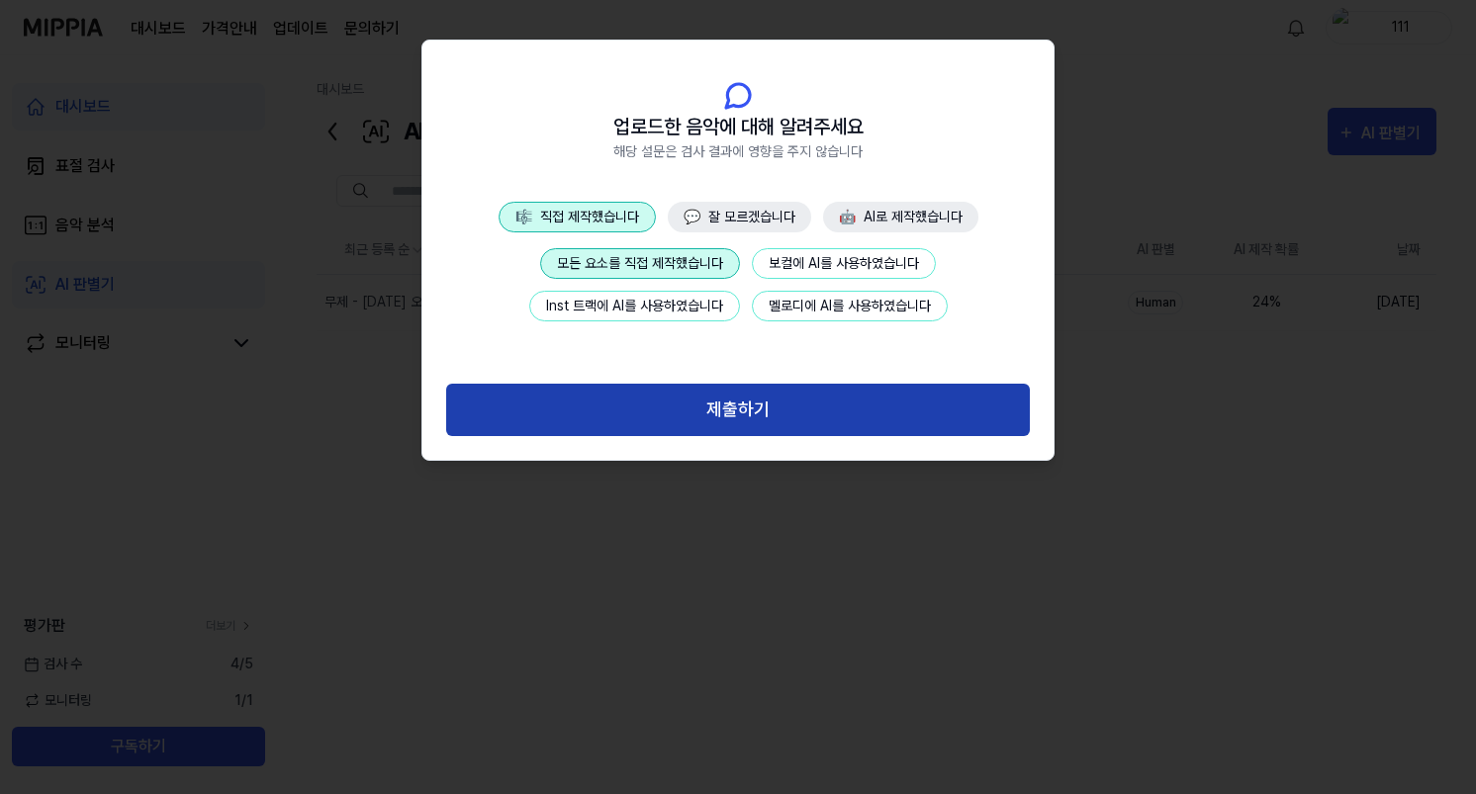
click at [749, 402] on button "제출하기" at bounding box center [738, 410] width 584 height 52
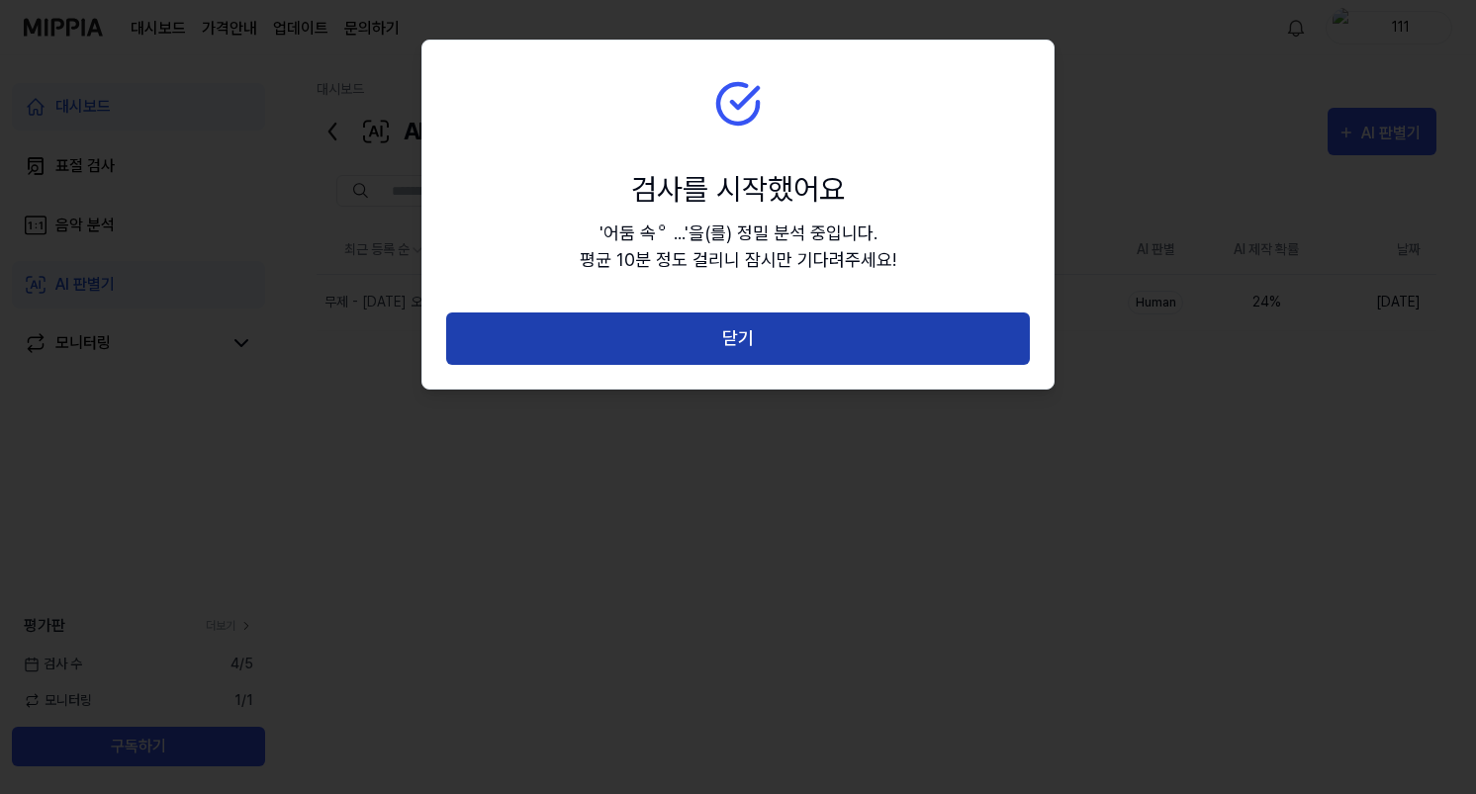
click at [757, 341] on button "닫기" at bounding box center [738, 339] width 584 height 52
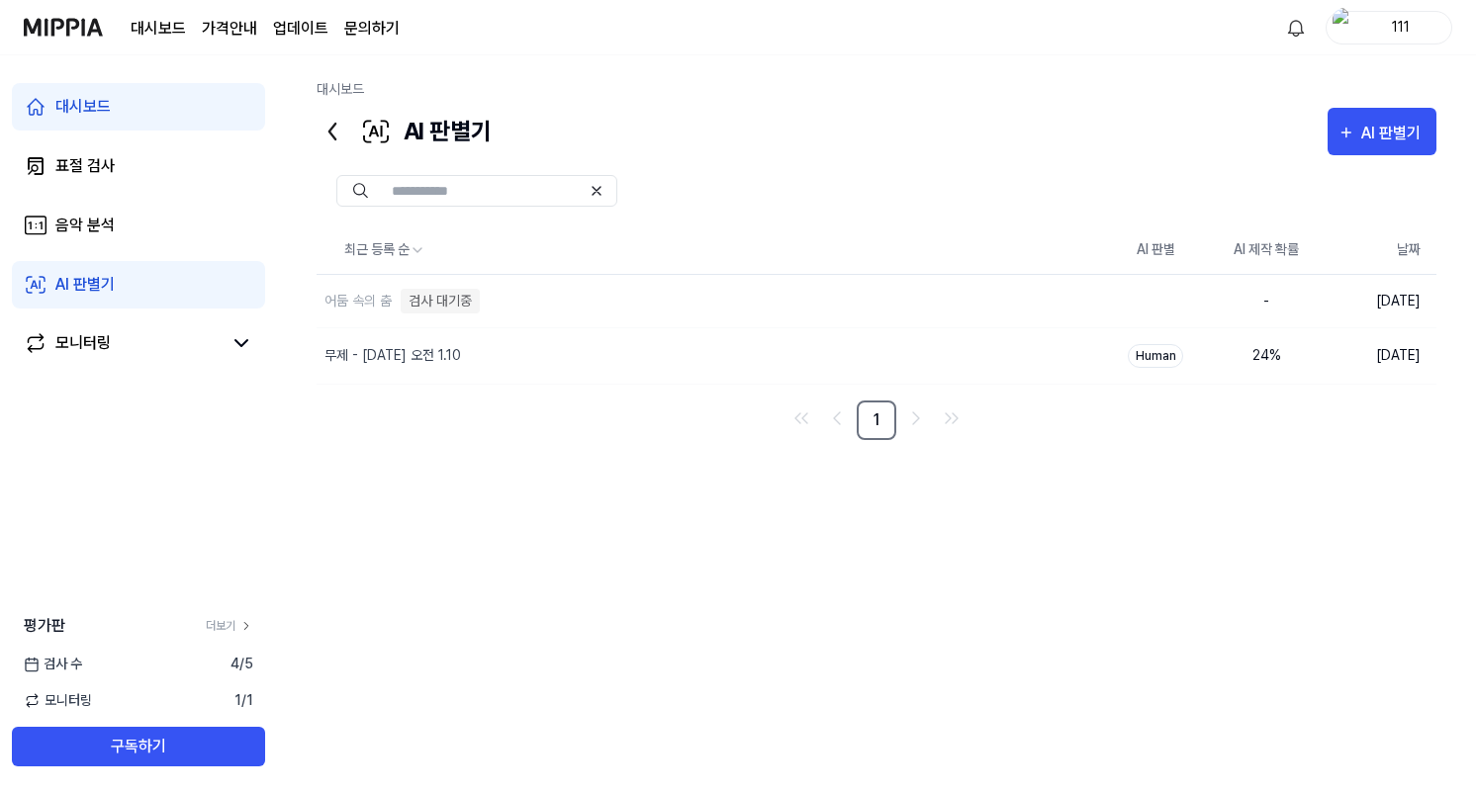
drag, startPoint x: 503, startPoint y: 423, endPoint x: 707, endPoint y: 424, distance: 204.8
click at [506, 423] on nav "1" at bounding box center [877, 421] width 1120 height 40
click at [354, 298] on div "어둠 속의 춤" at bounding box center [357, 301] width 67 height 21
click at [615, 506] on div "최근 등록 순 AI 판별 AI 제작 확률 날짜 어둠 속의 춤 검사 대기중 삭제 - [DATE] 무제 - [DATE] 오저…" at bounding box center [877, 485] width 1120 height 516
click at [679, 507] on div "최근 등록 순 AI 판별 AI 제작 확률 날짜 어둠 속의 춤 검사 대기중 삭제 - [DATE] 무제 - [DATE] 오저…" at bounding box center [877, 485] width 1120 height 516
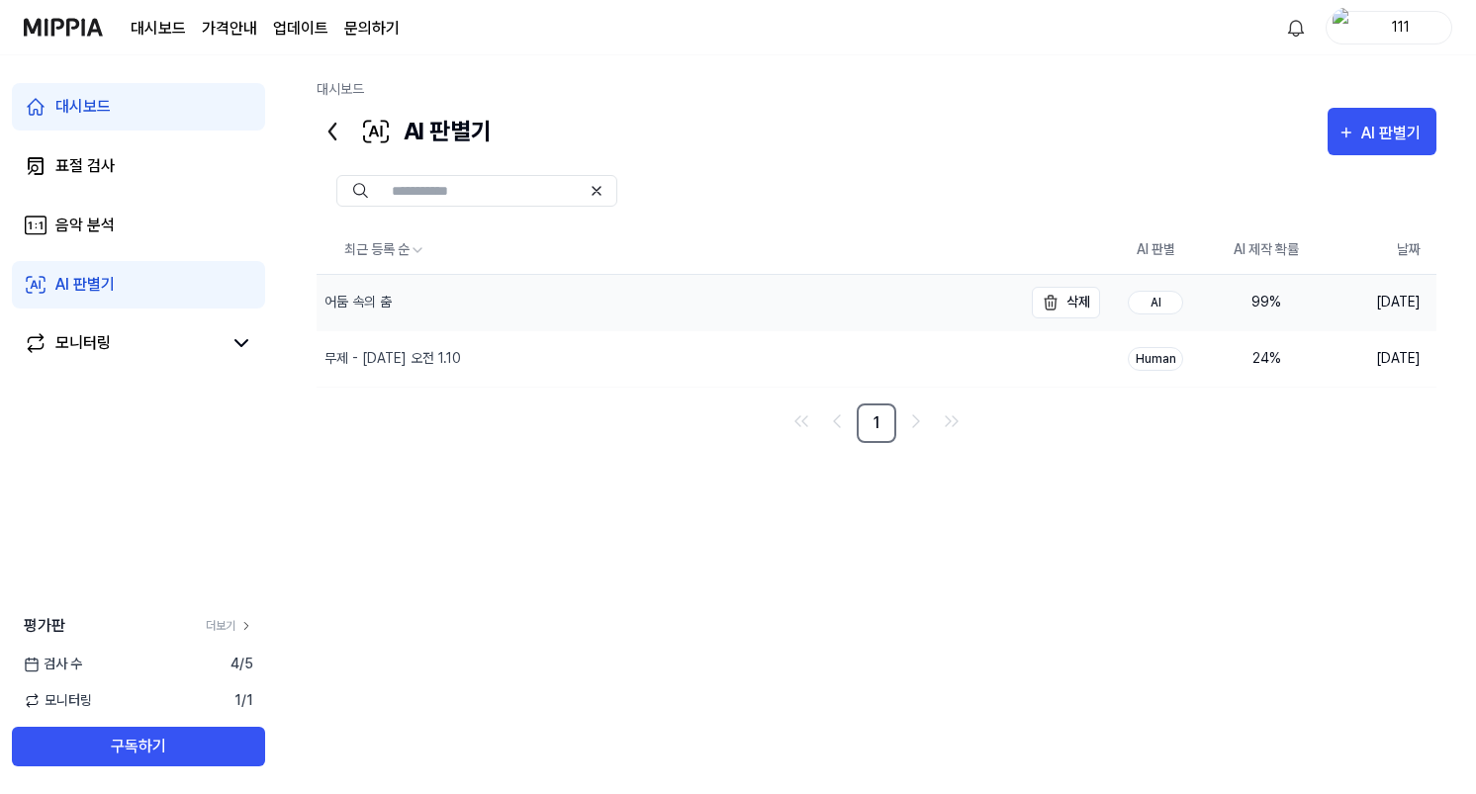
click at [375, 305] on div "어둠 속의 춤" at bounding box center [357, 302] width 67 height 21
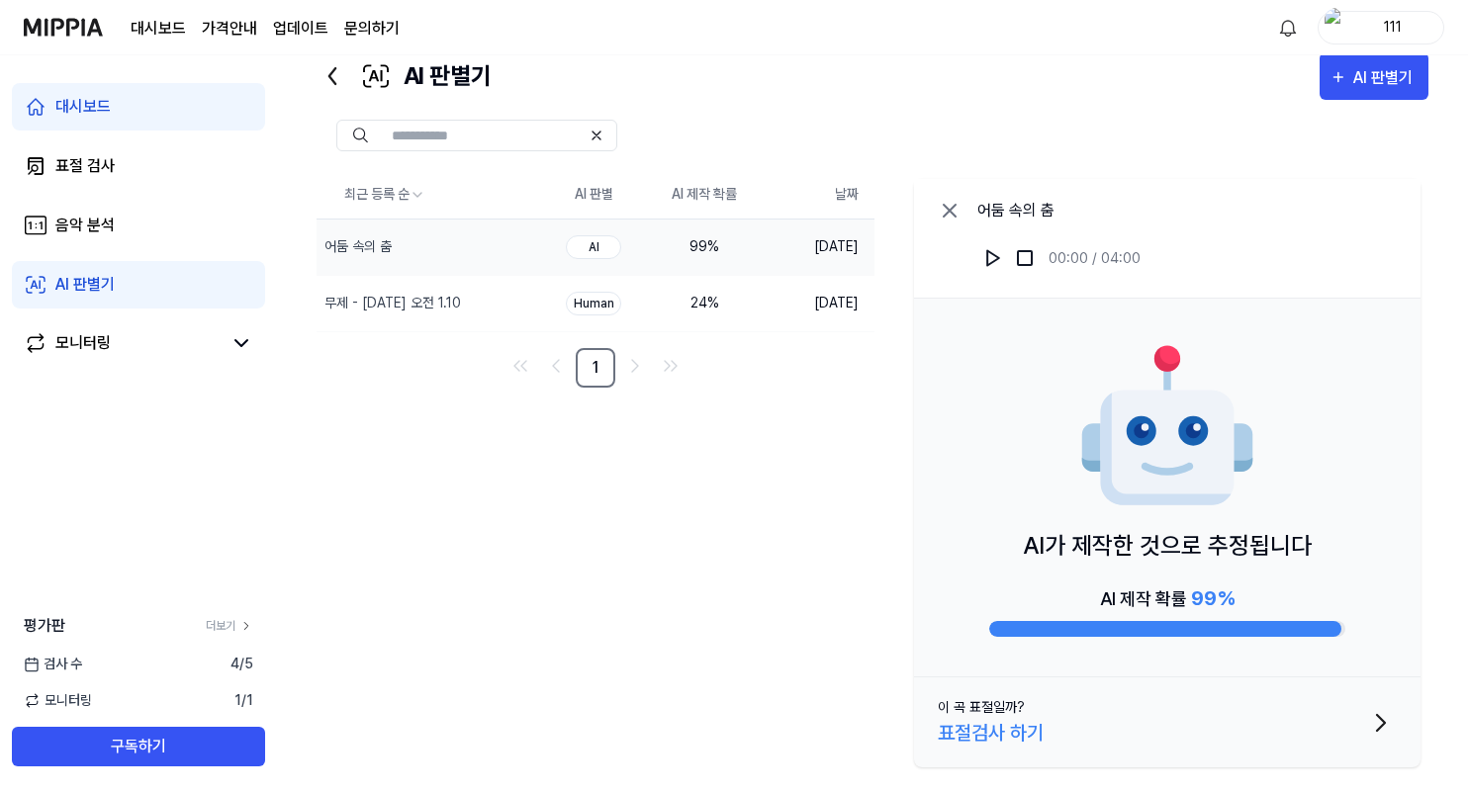
scroll to position [76, 0]
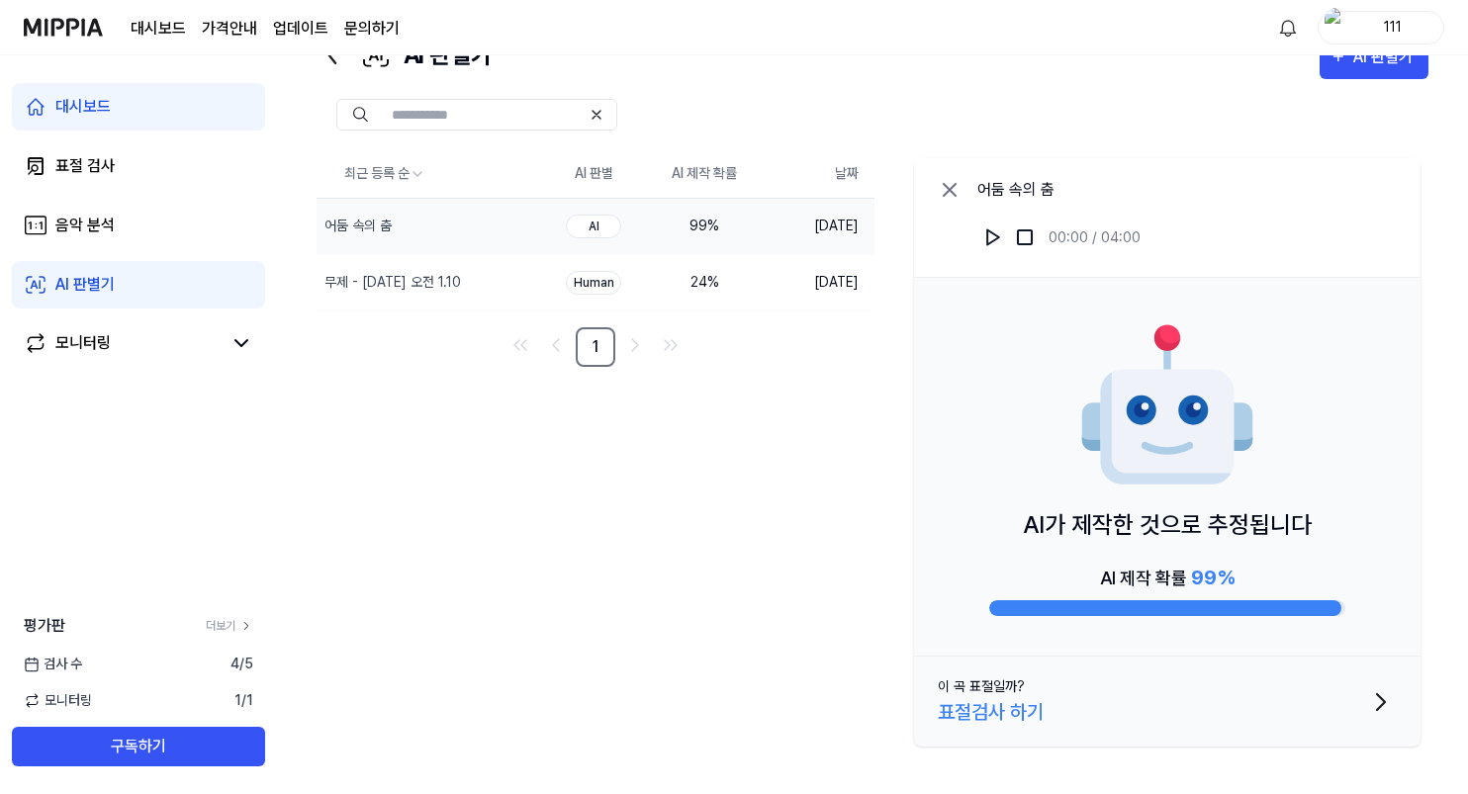
click at [969, 324] on div "AI가 제작한 것으로 추정됩니다 AI 제작 확률 99 %" at bounding box center [1167, 467] width 507 height 379
click at [386, 287] on div "무제 - [DATE] 오전 1.10" at bounding box center [392, 282] width 137 height 21
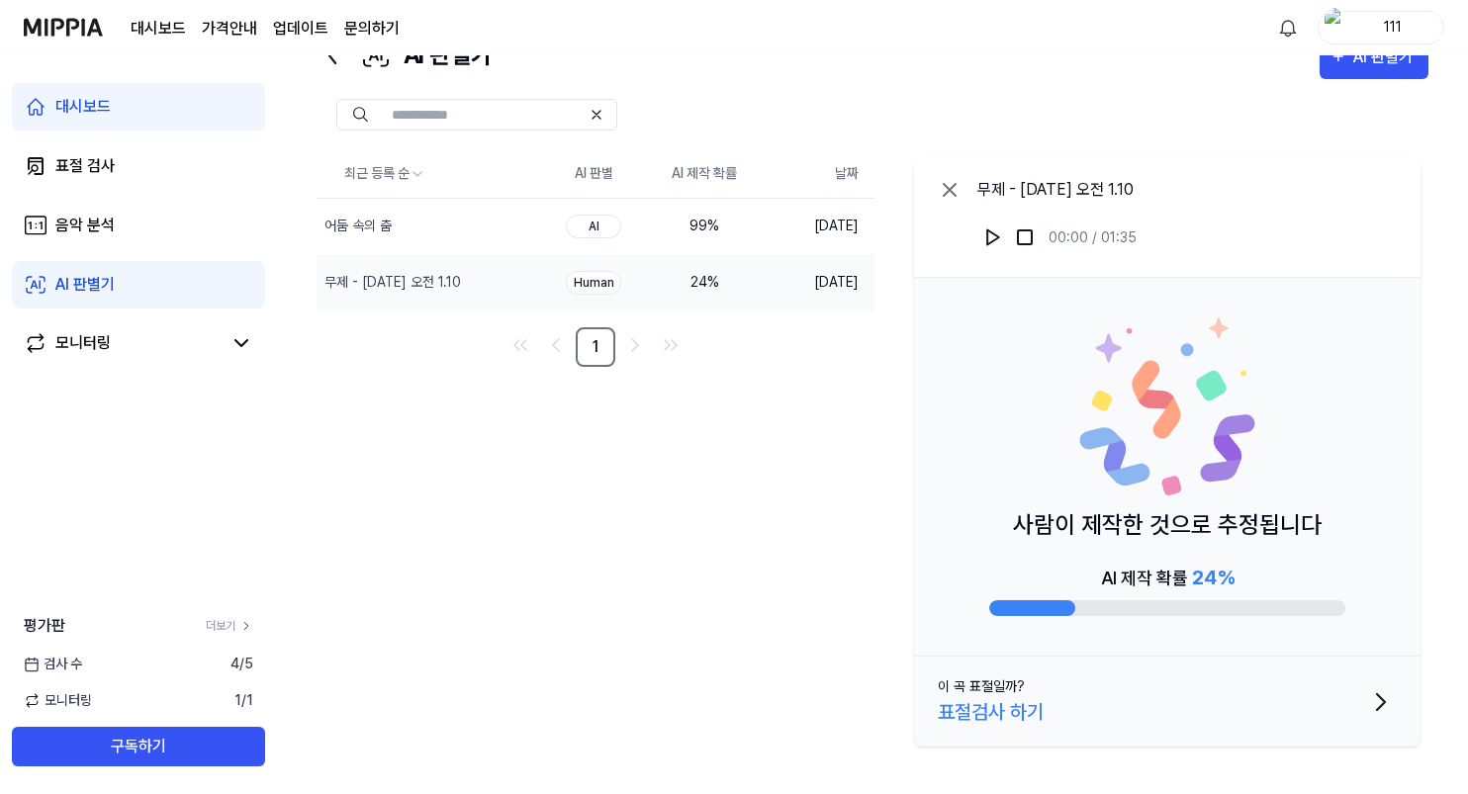
click at [633, 491] on div "최근 등록 순 AI 판별 AI 제작 확률 날짜 어둠 속의 춤 삭제 AI 99 % [DATE] 무제 - [DATE] 오전…" at bounding box center [873, 452] width 1112 height 604
